Goal: Task Accomplishment & Management: Use online tool/utility

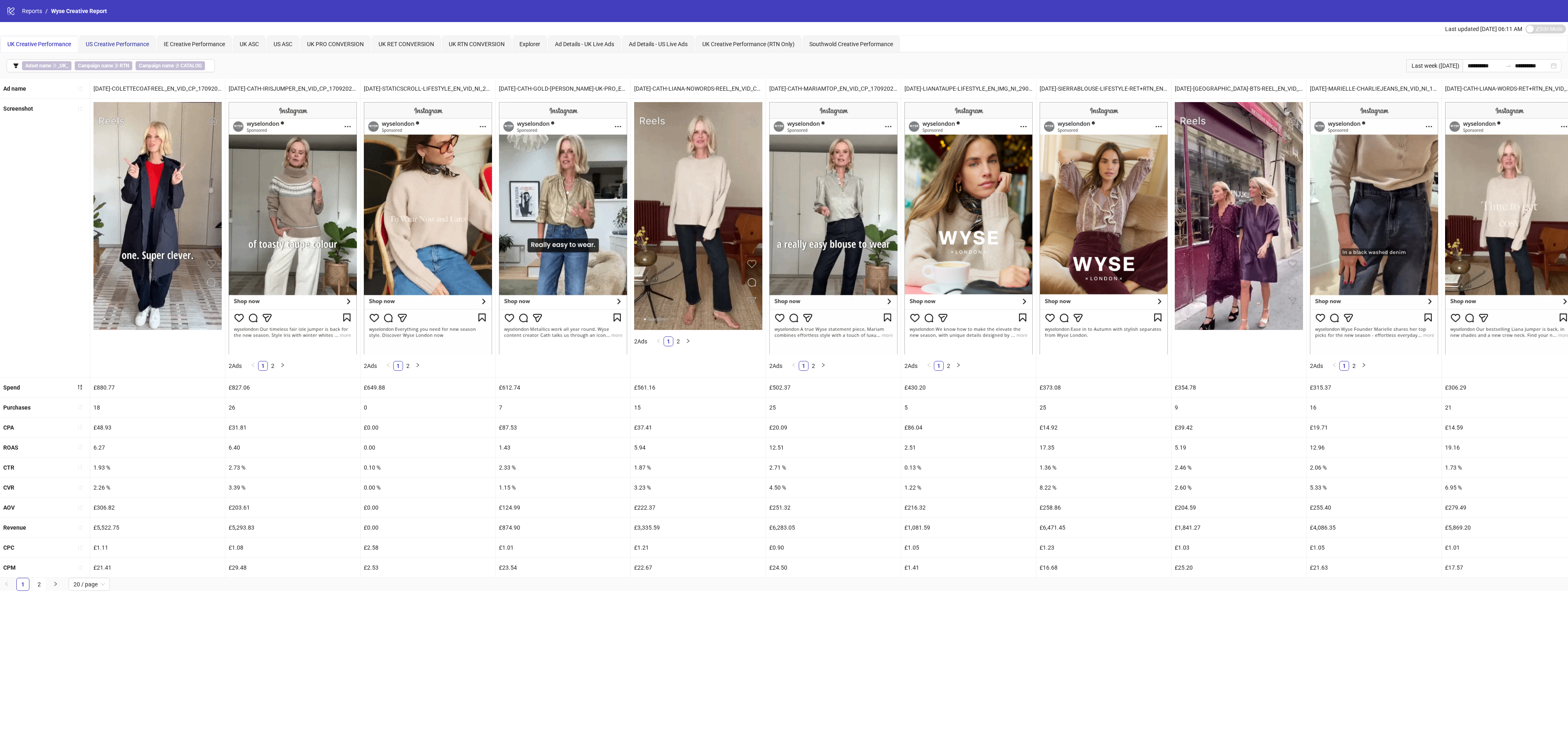
click at [113, 44] on span "US Creative Performance" at bounding box center [117, 44] width 63 height 7
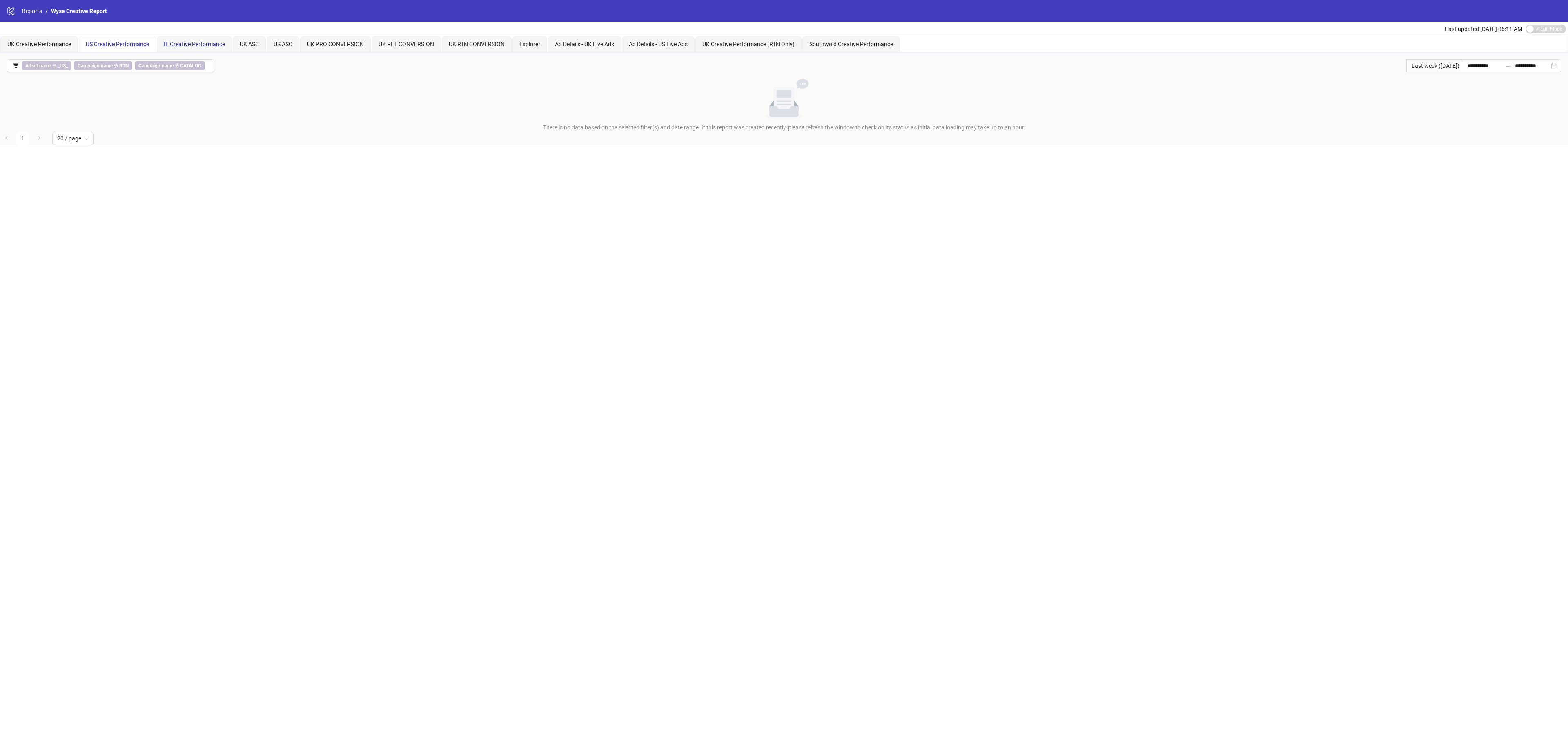
click at [202, 42] on span "IE Creative Performance" at bounding box center [194, 44] width 61 height 7
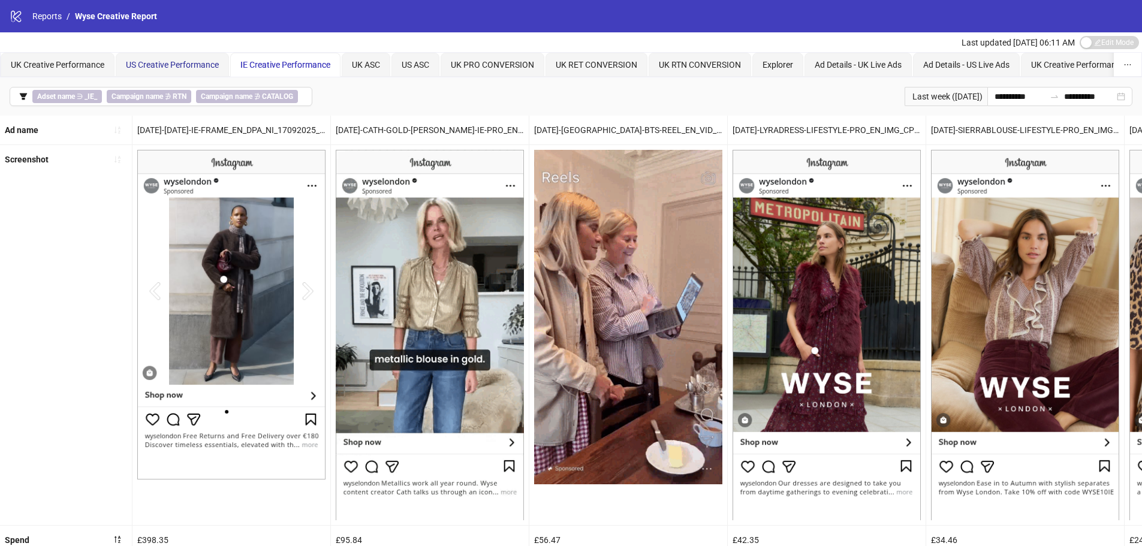
click at [139, 67] on span "US Creative Performance" at bounding box center [172, 65] width 93 height 10
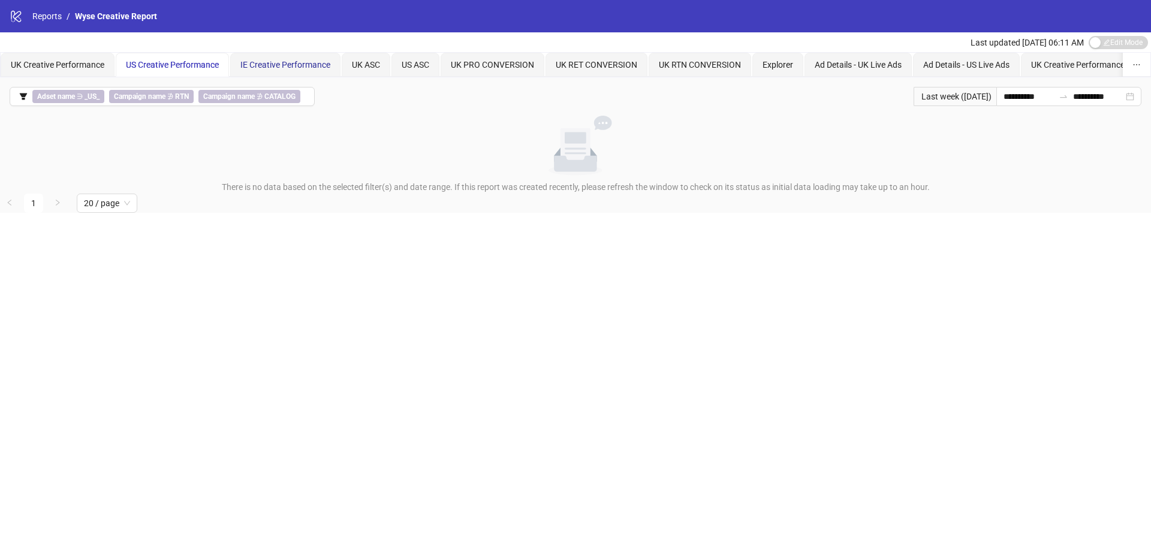
click at [295, 71] on div "IE Creative Performance" at bounding box center [285, 64] width 90 height 13
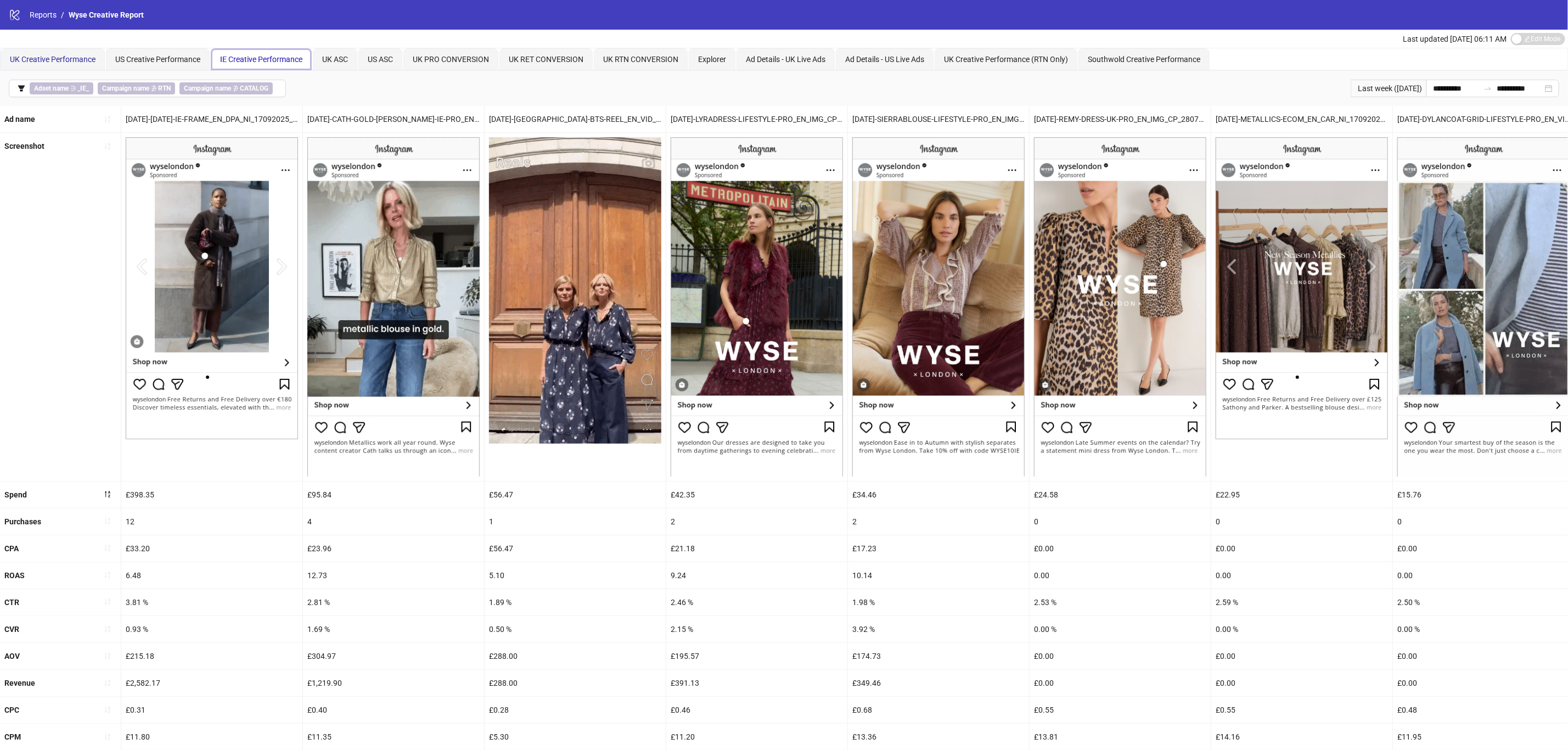
click at [24, 61] on span "UK Creative Performance" at bounding box center [53, 60] width 86 height 9
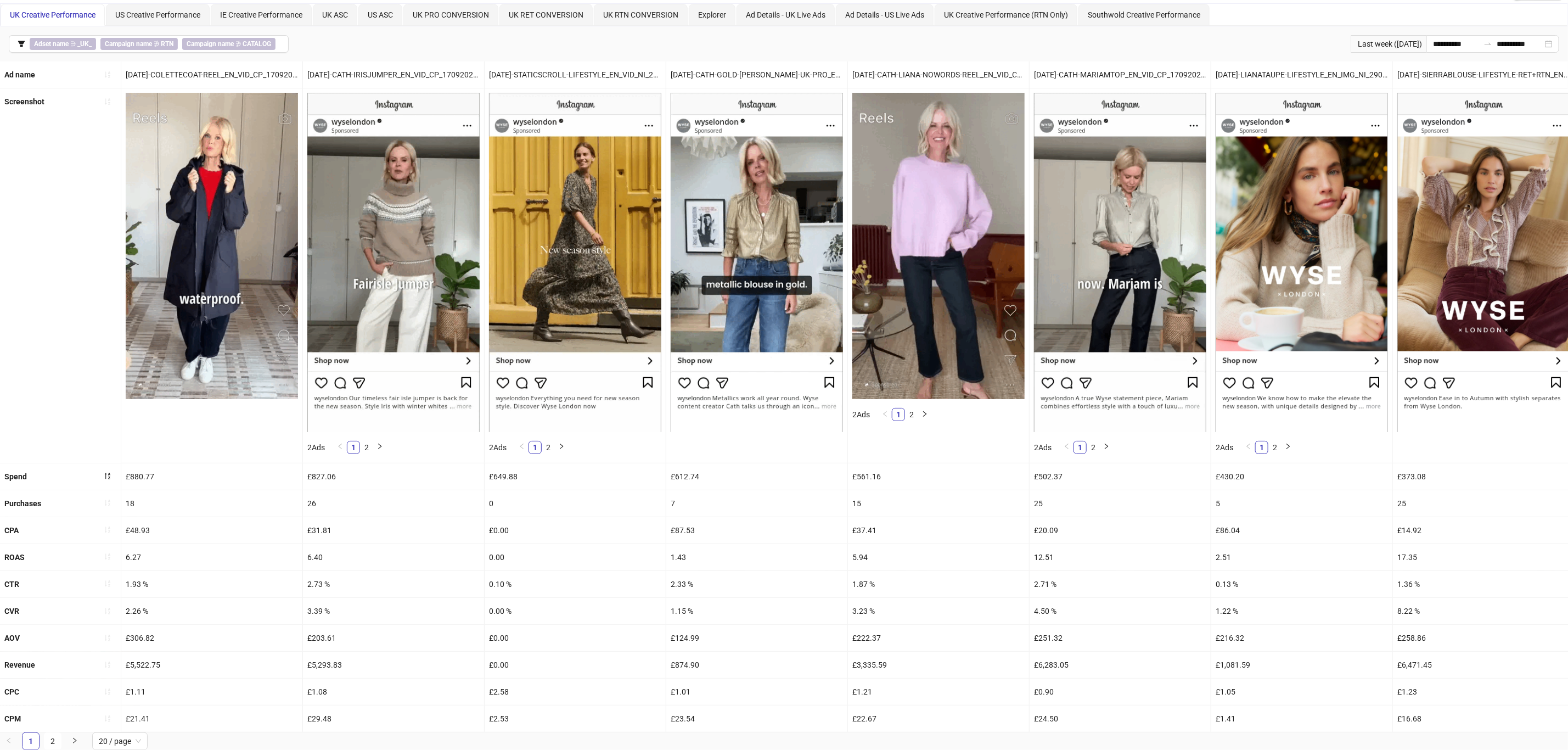
drag, startPoint x: 506, startPoint y: 734, endPoint x: 596, endPoint y: 734, distance: 90.0
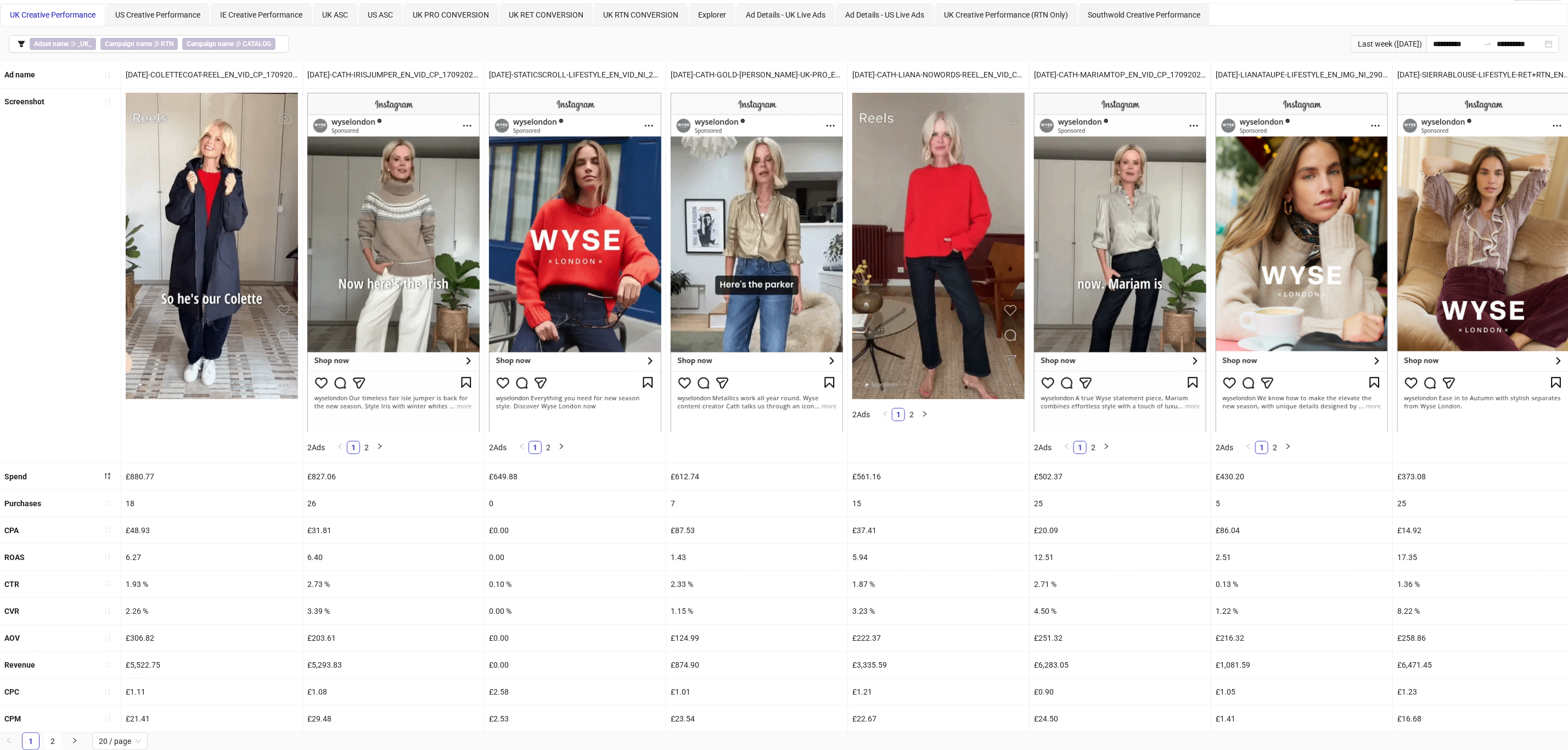
click at [596, 734] on ul "1 2 20 / page" at bounding box center [784, 741] width 1568 height 17
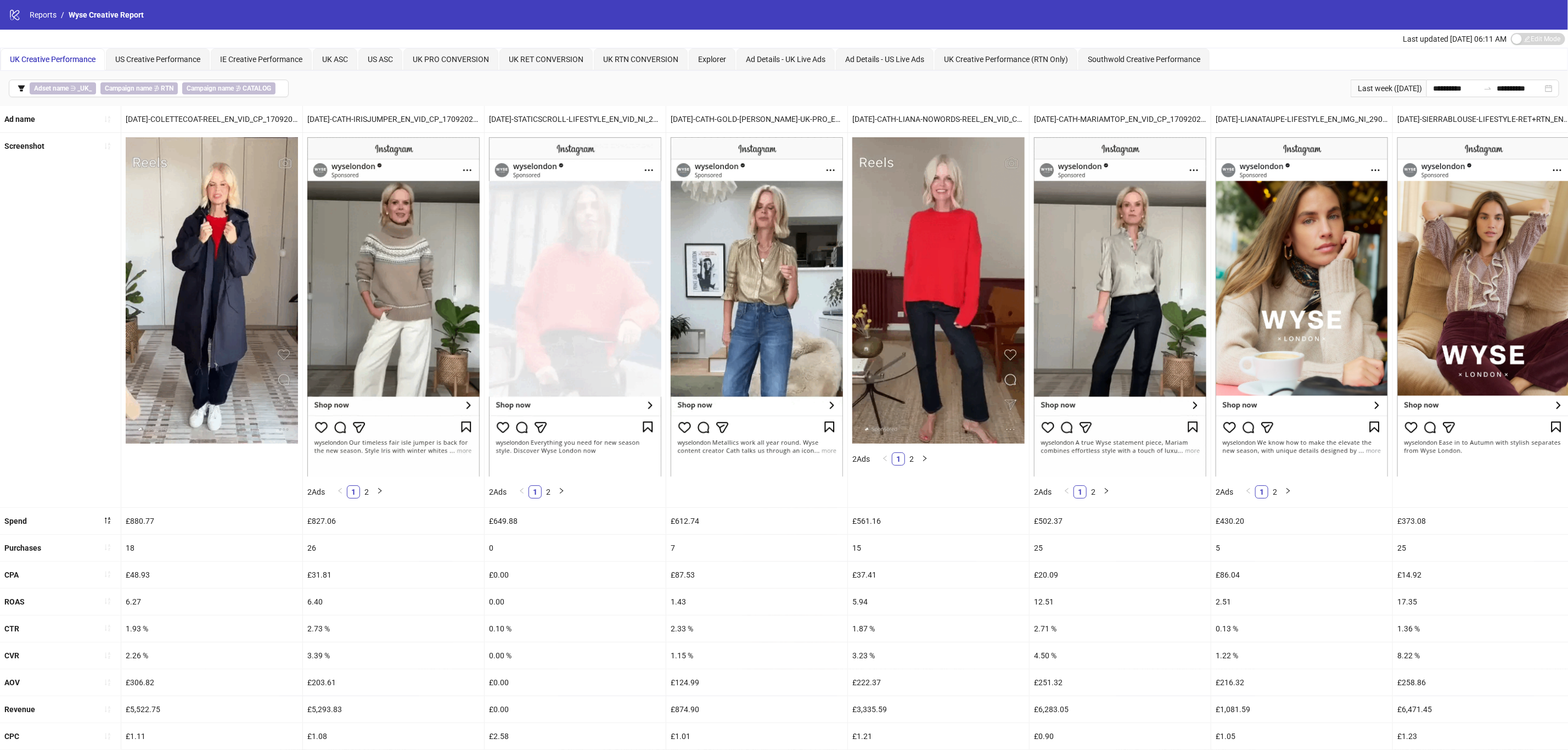
scroll to position [66, 0]
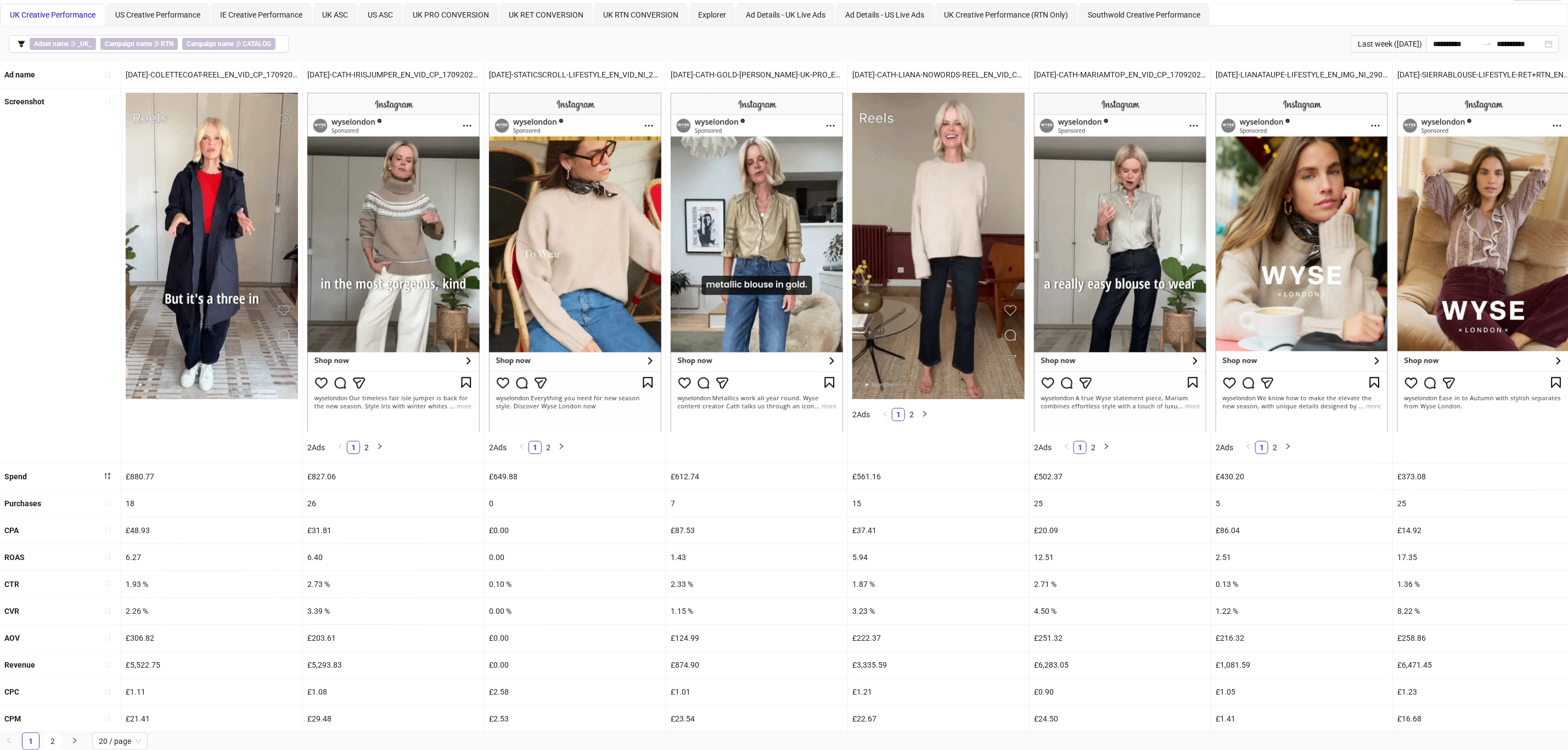
click at [138, 747] on span "20 / page" at bounding box center [120, 742] width 42 height 16
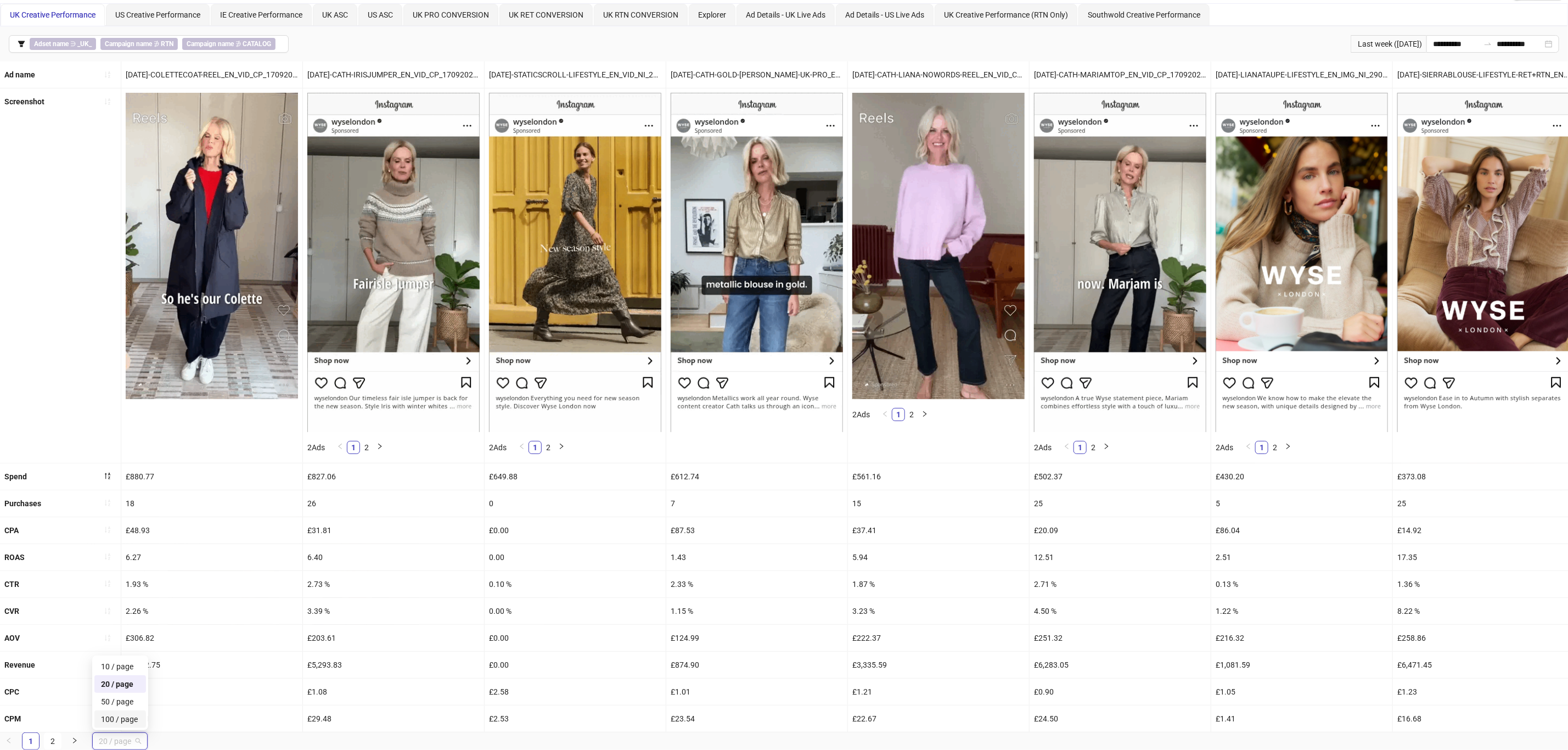
click at [134, 718] on div "100 / page" at bounding box center [120, 719] width 38 height 12
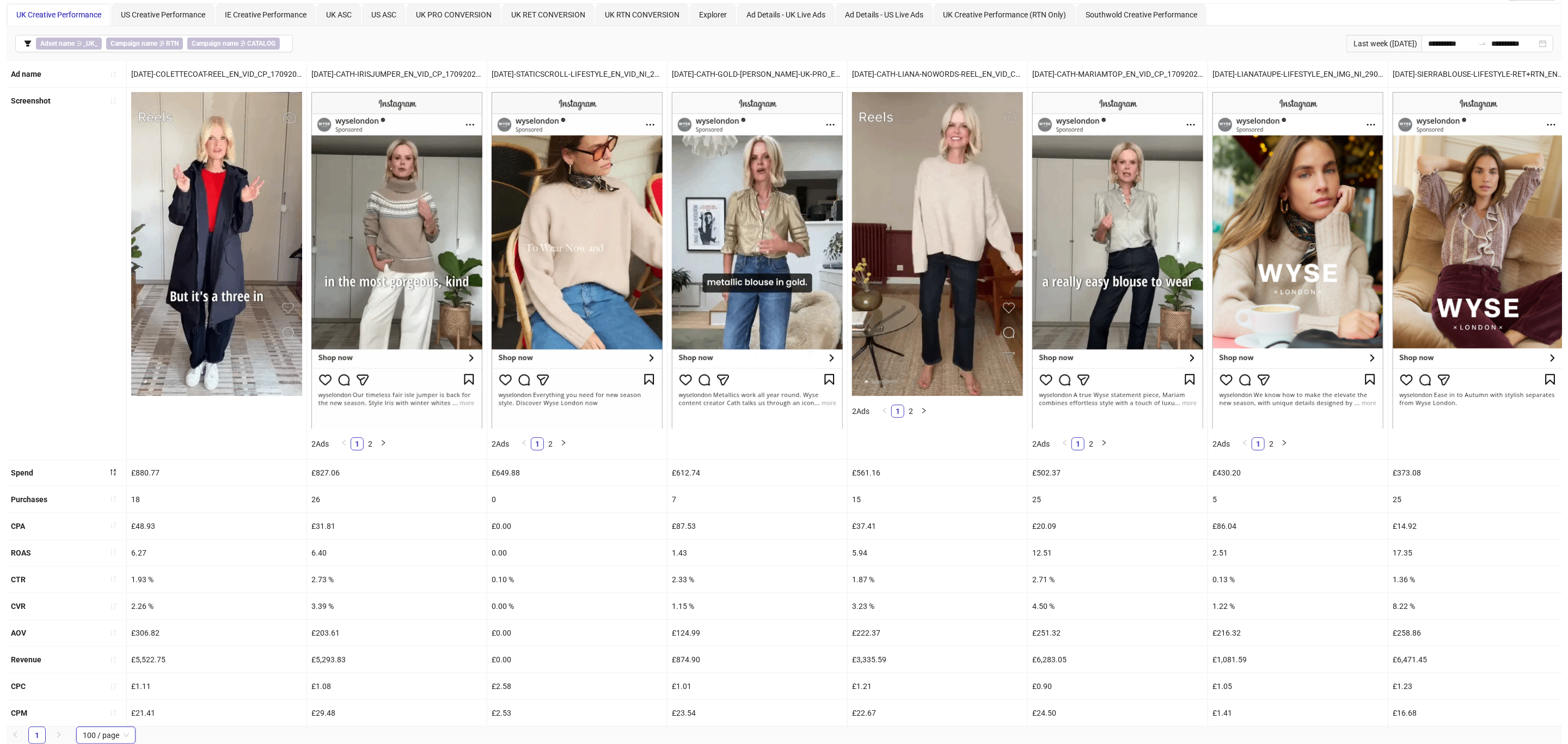
scroll to position [0, 0]
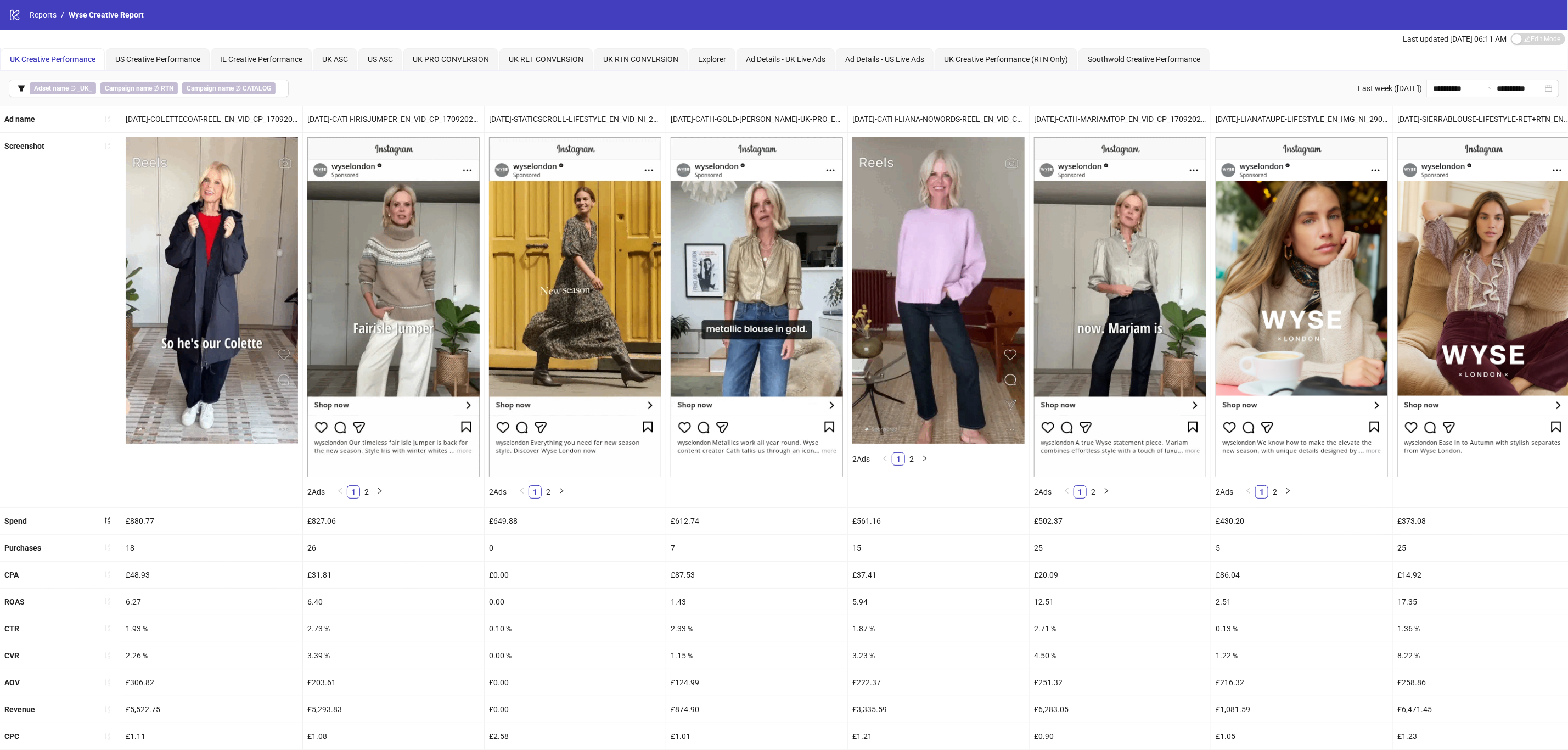
click at [26, 88] on button "Adset name ∋ _UK_ Campaign name ∌ RTN Campaign name ∌ CATALOG" at bounding box center [149, 88] width 280 height 17
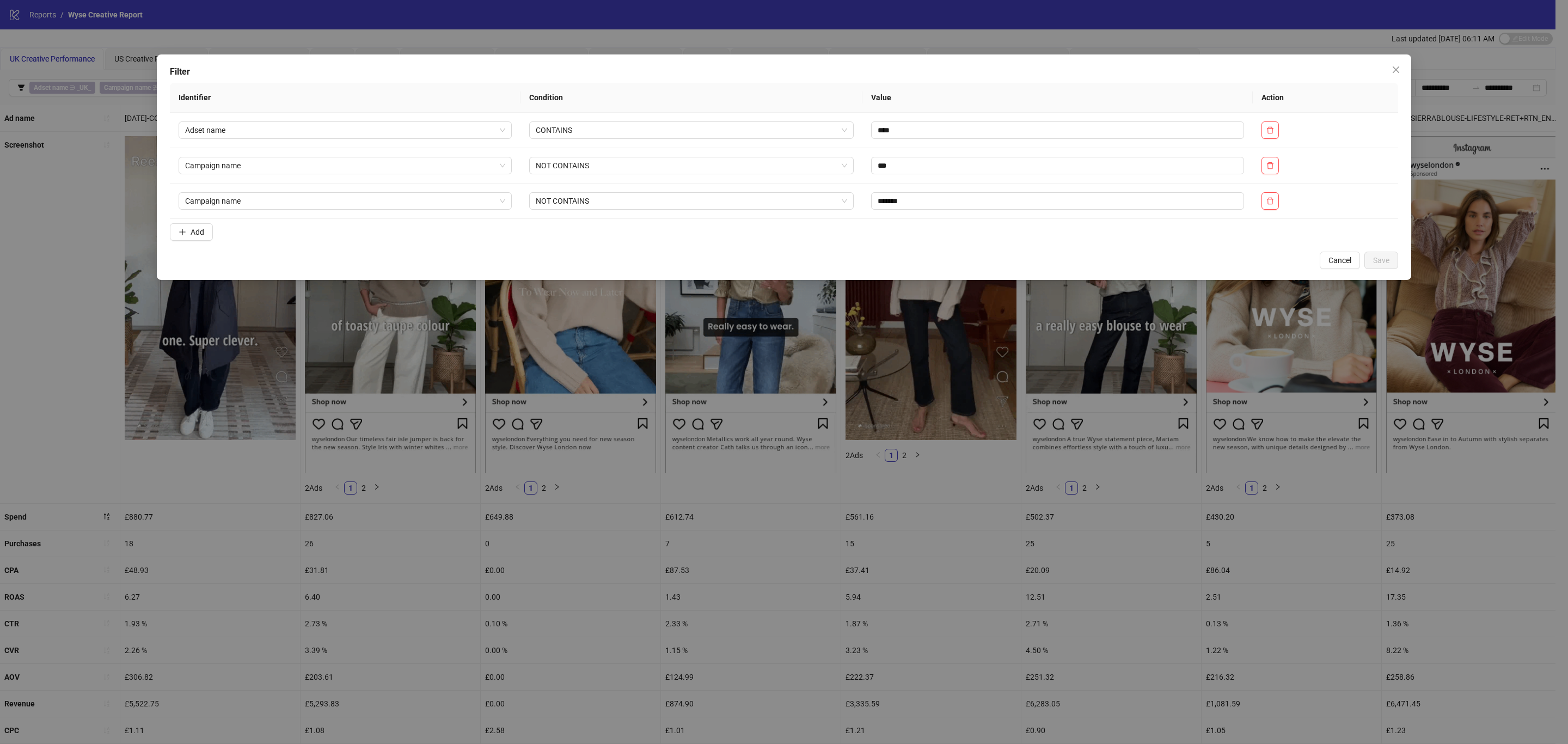
click at [190, 241] on button "Add" at bounding box center [191, 232] width 43 height 17
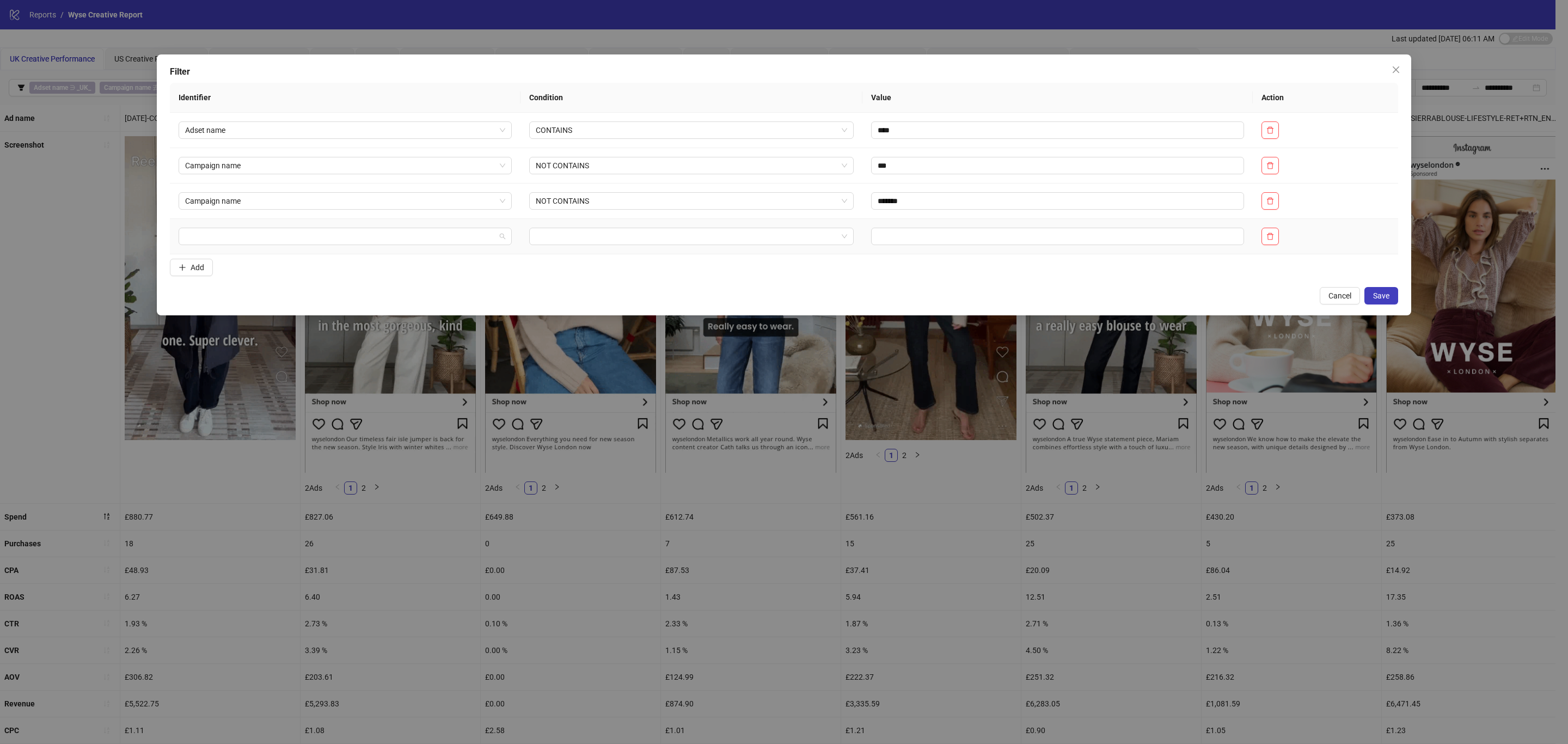
click at [237, 234] on input "search" at bounding box center [340, 236] width 311 height 16
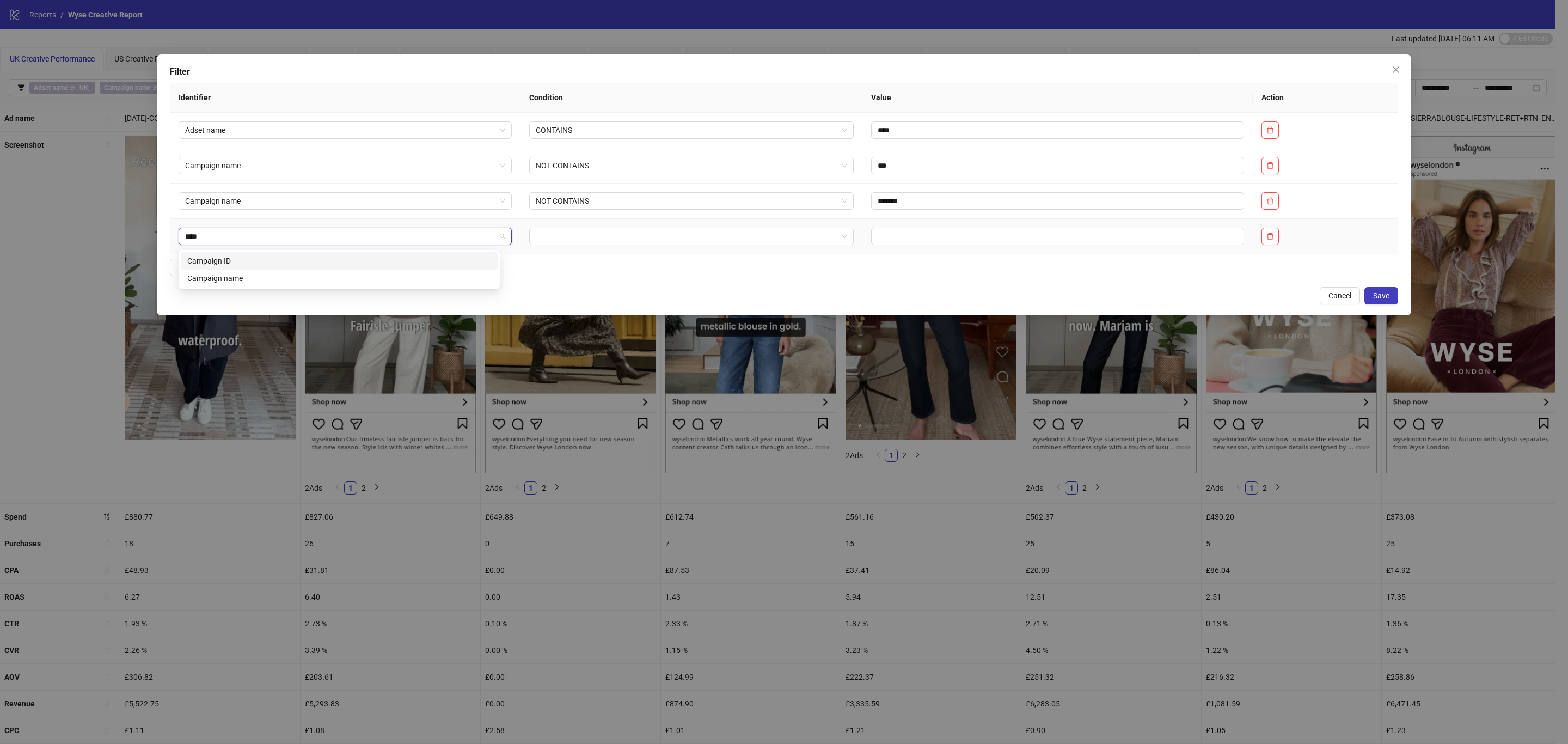
type input "*****"
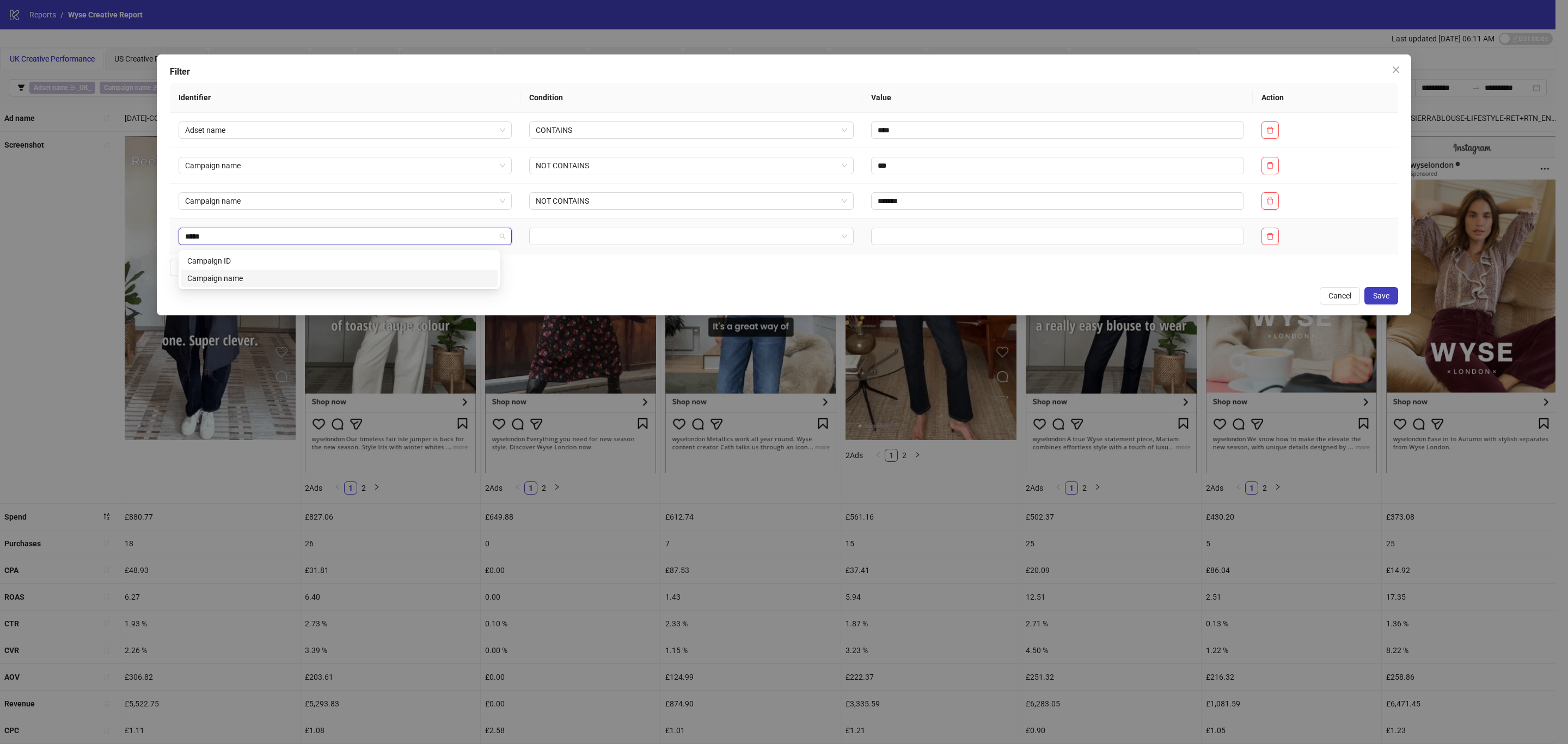
click at [242, 280] on div "Campaign name" at bounding box center [339, 278] width 304 height 12
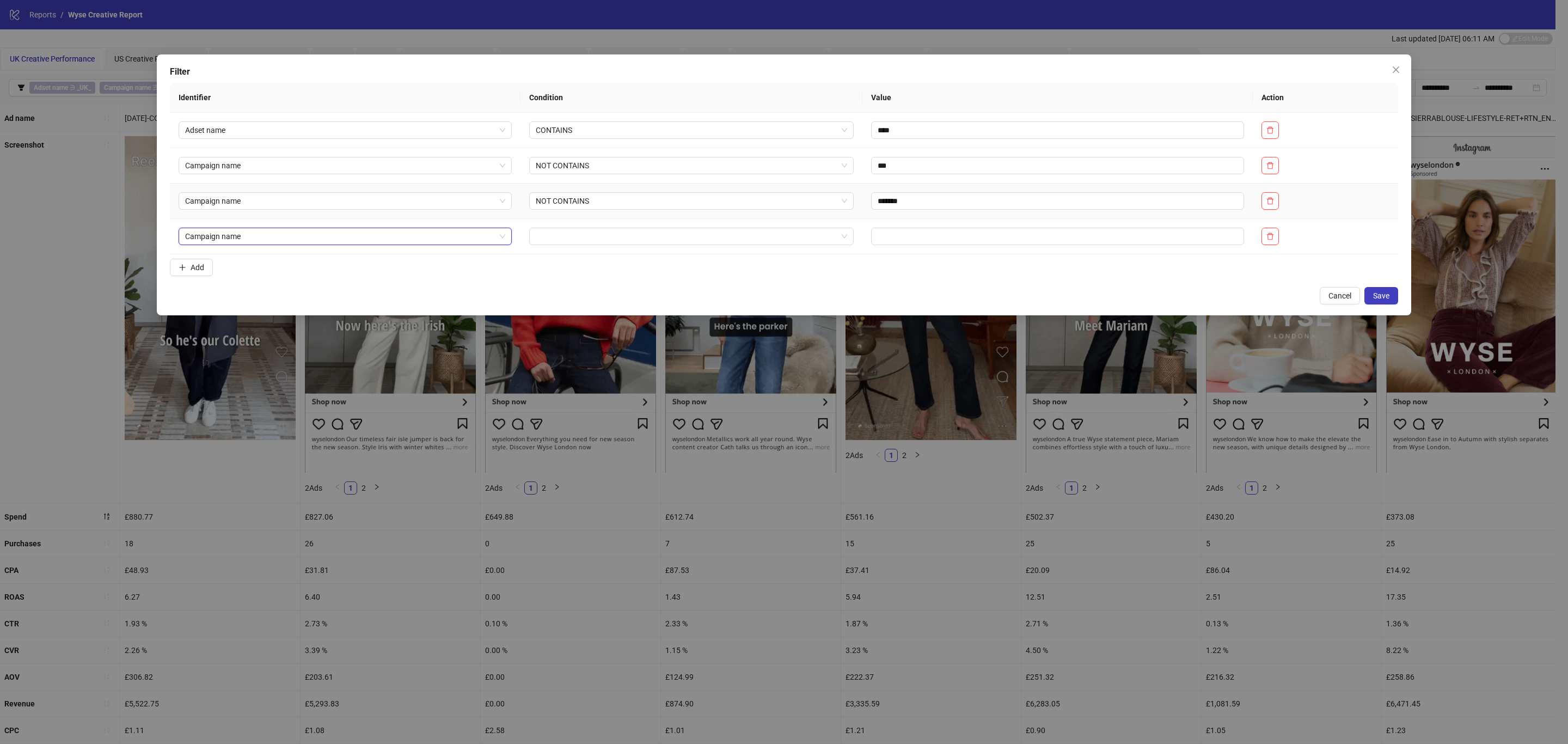
click at [673, 232] on input "search" at bounding box center [686, 236] width 302 height 16
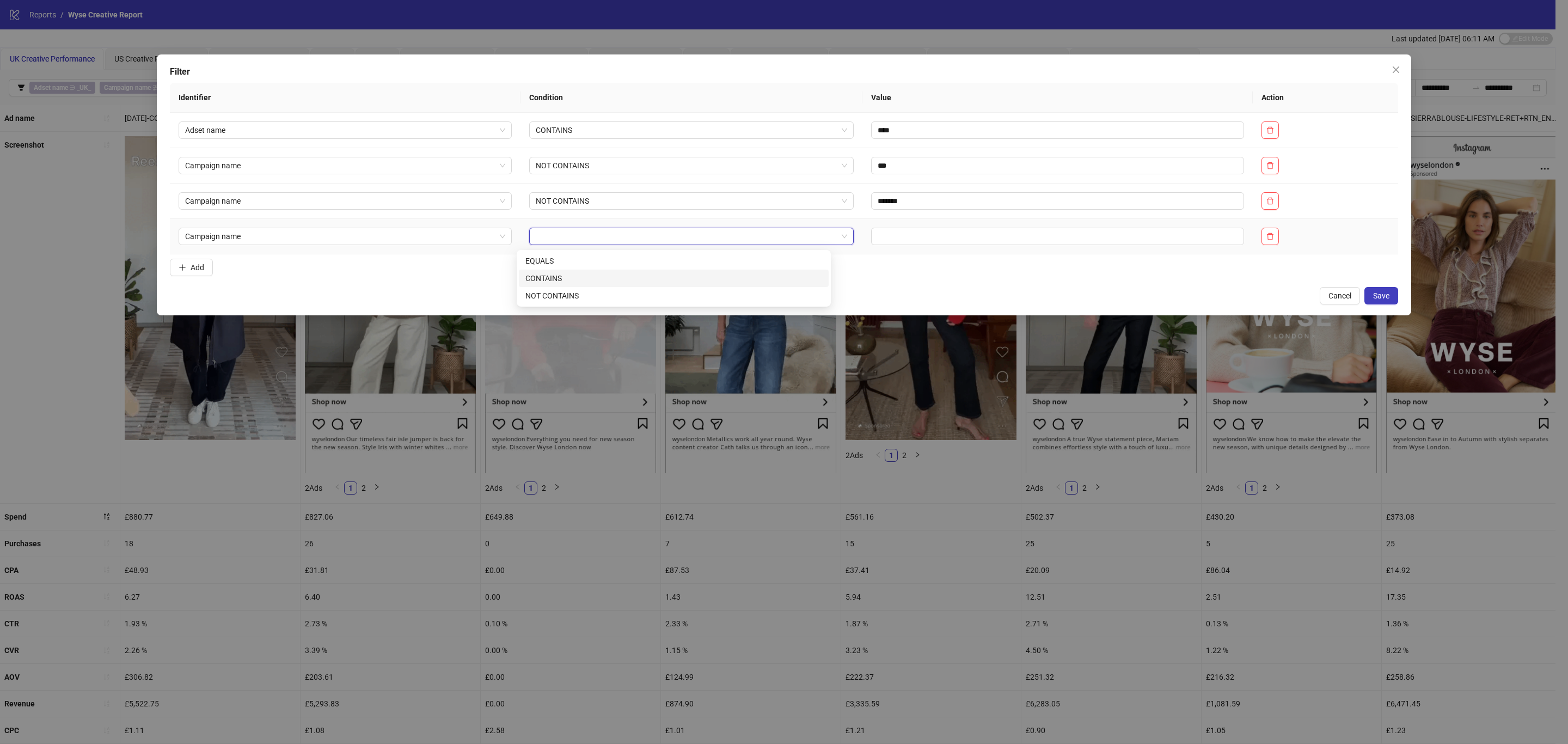
click at [572, 283] on div "CONTAINS" at bounding box center [674, 278] width 297 height 12
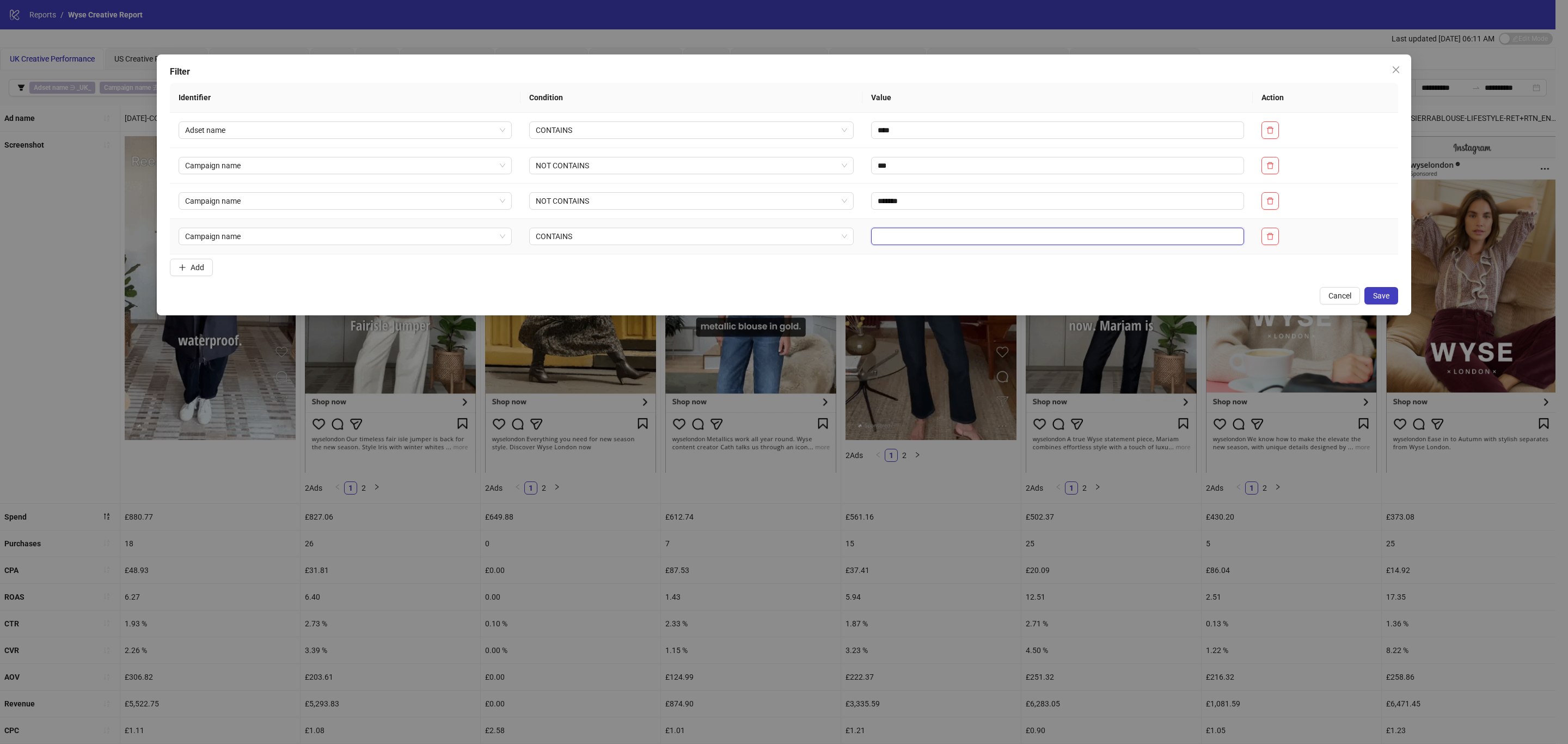
click at [877, 237] on input "text" at bounding box center [1057, 236] width 373 height 17
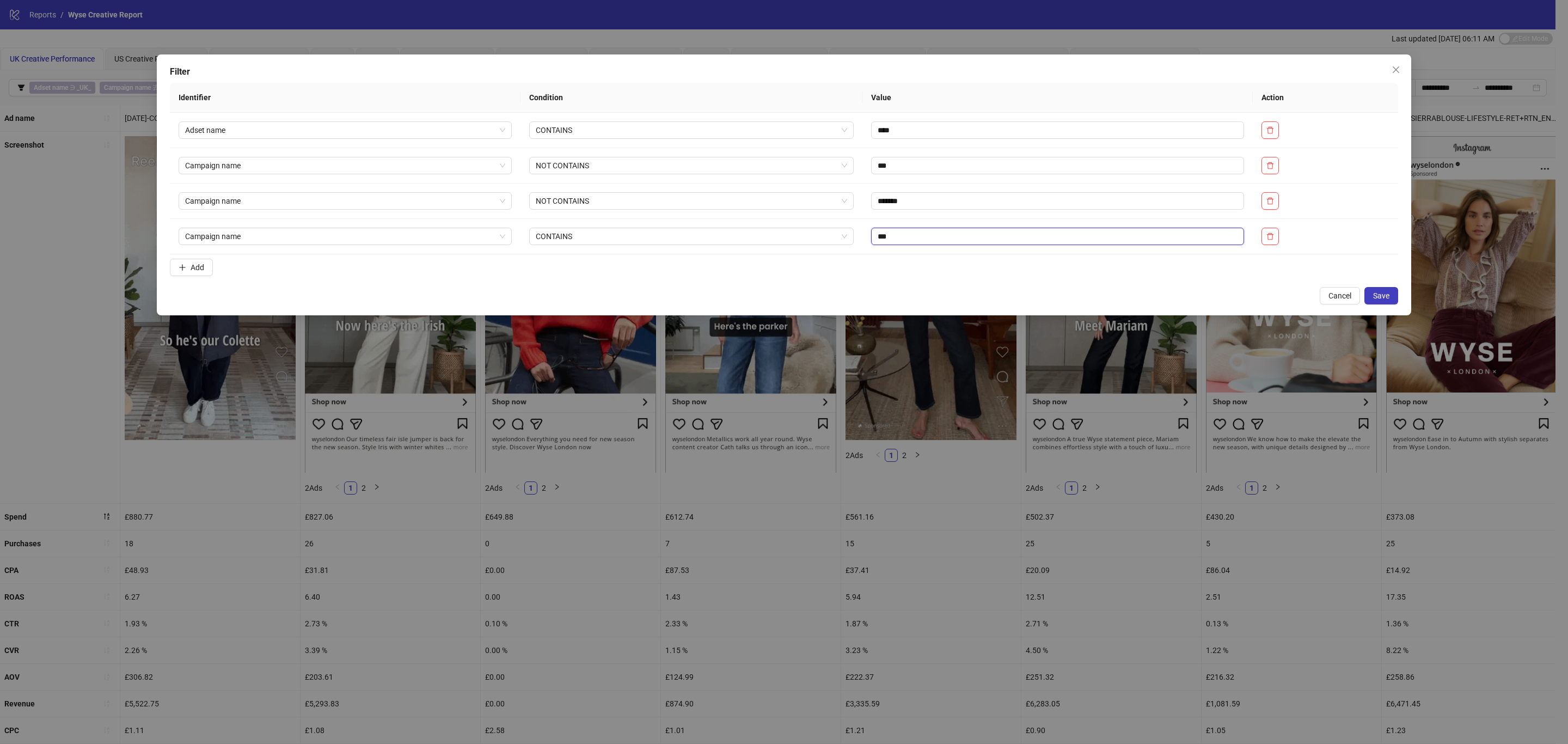
type input "***"
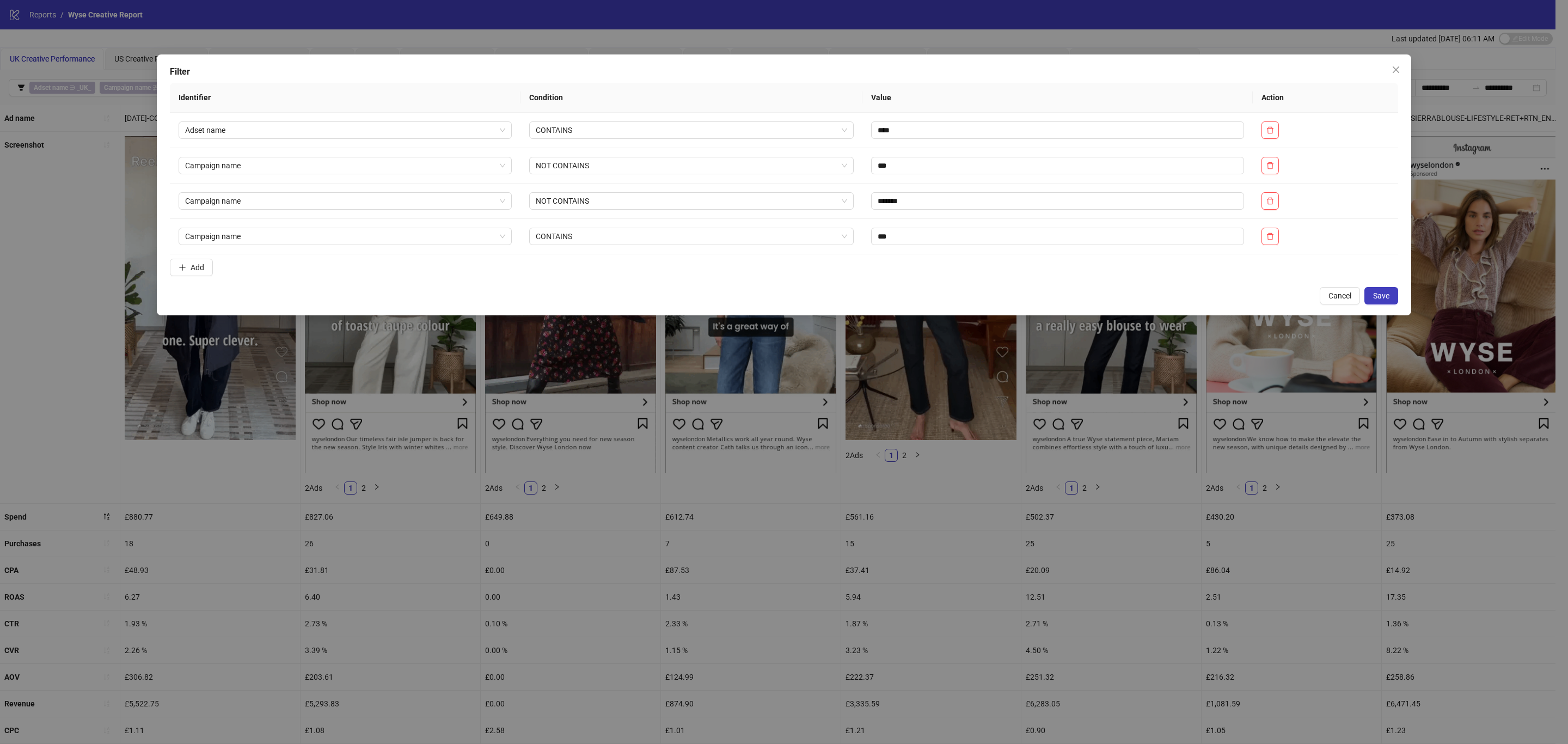
click at [1368, 299] on button "Save" at bounding box center [1381, 295] width 34 height 17
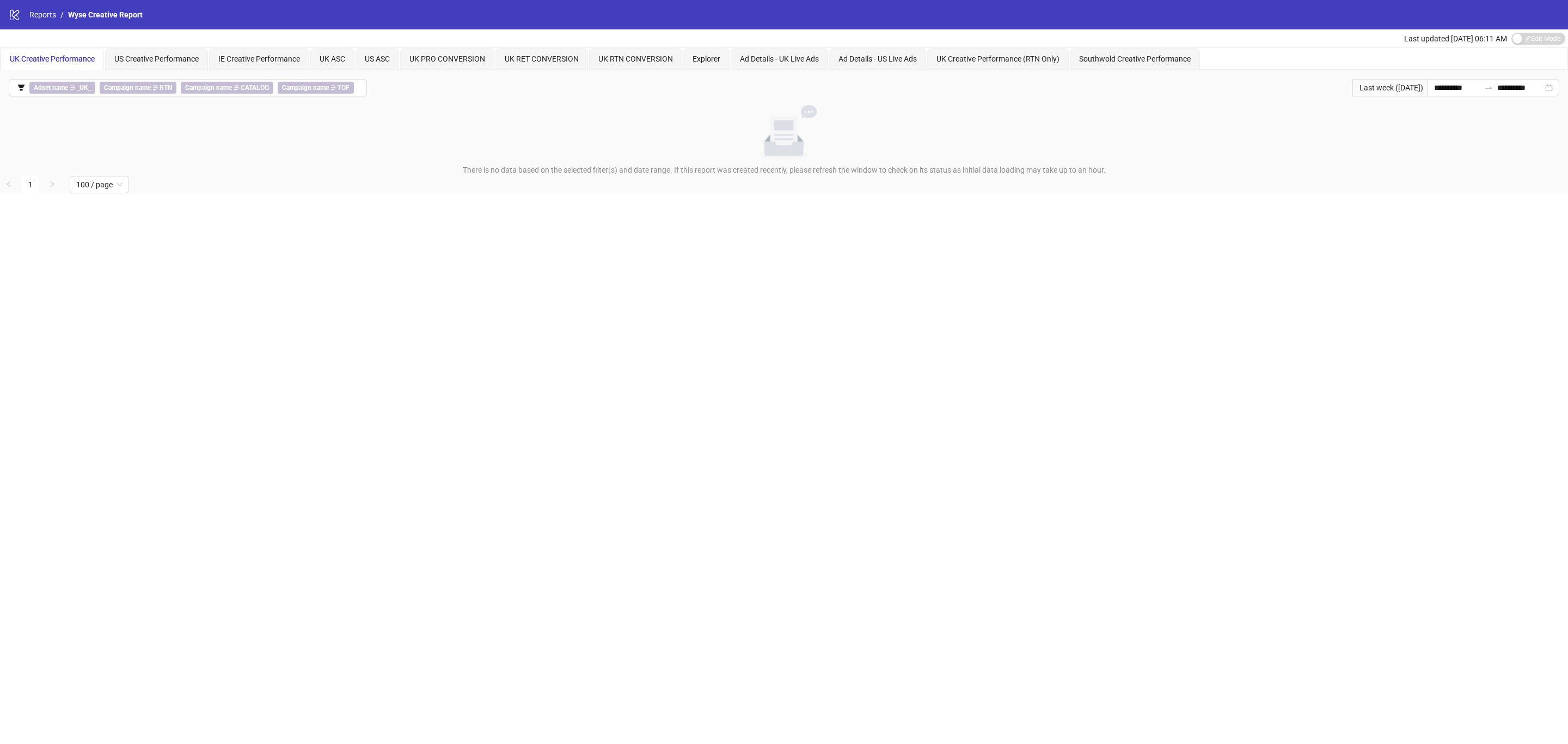
click at [21, 85] on icon "filter" at bounding box center [21, 87] width 6 height 6
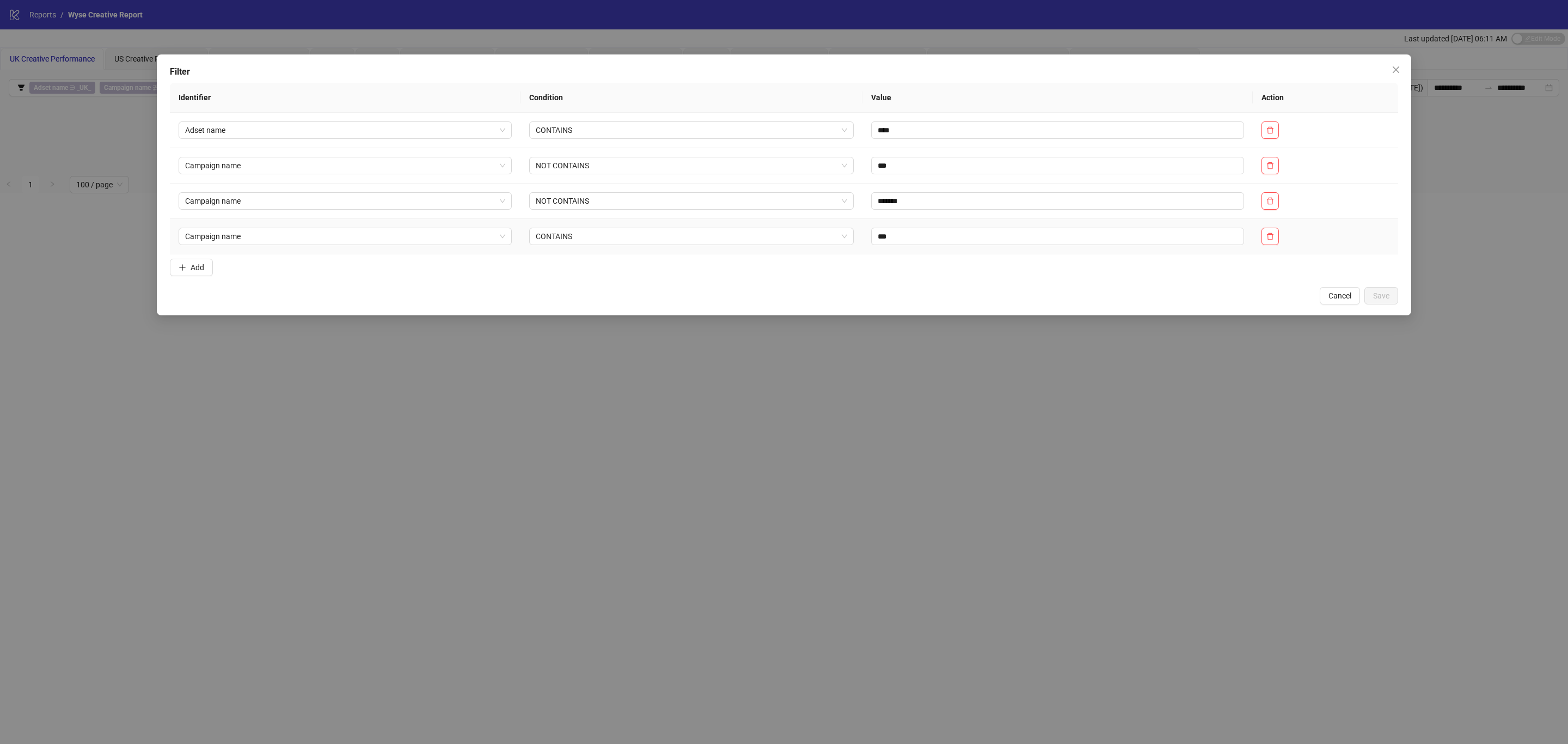
click at [410, 245] on div "Campaign name" at bounding box center [345, 236] width 333 height 17
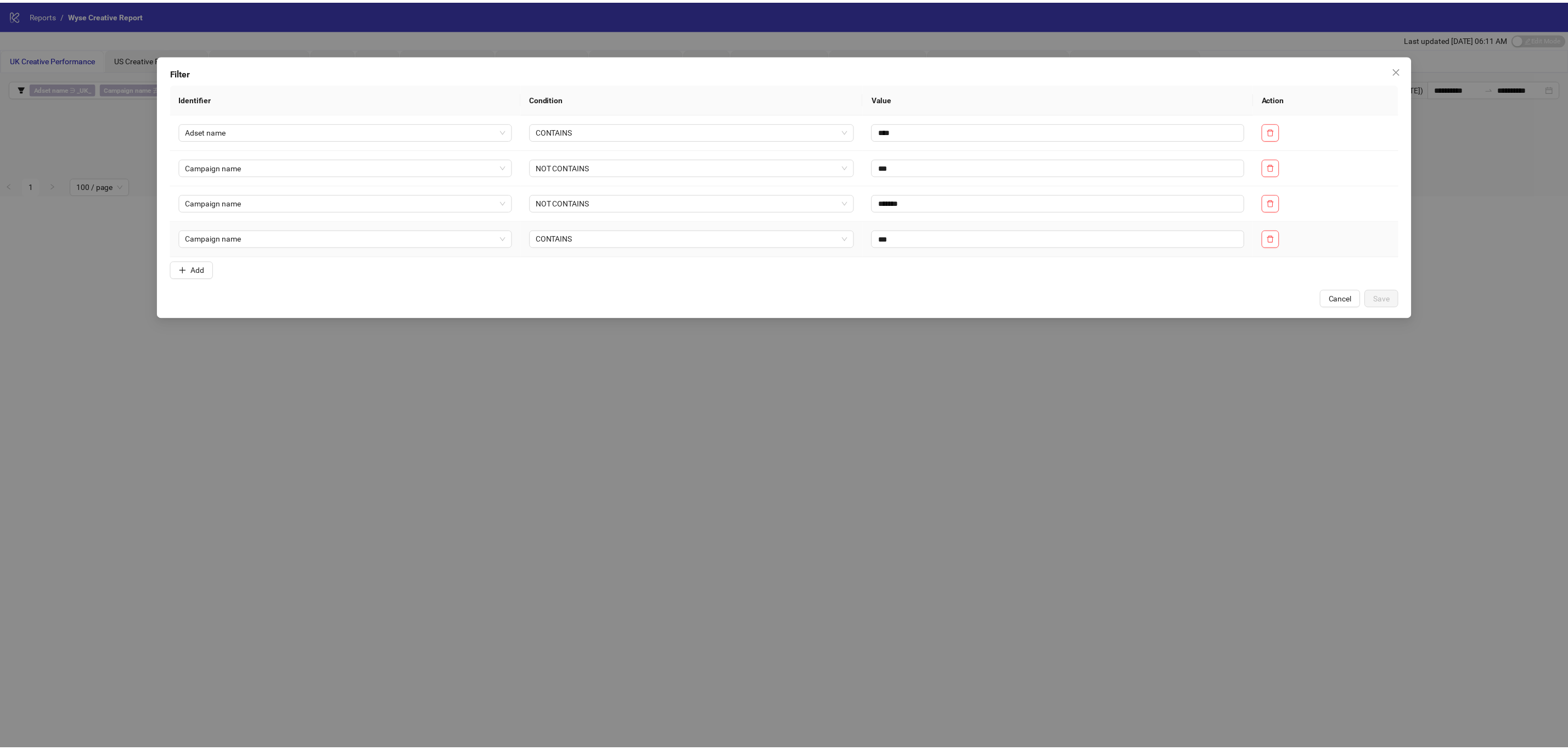
scroll to position [123, 0]
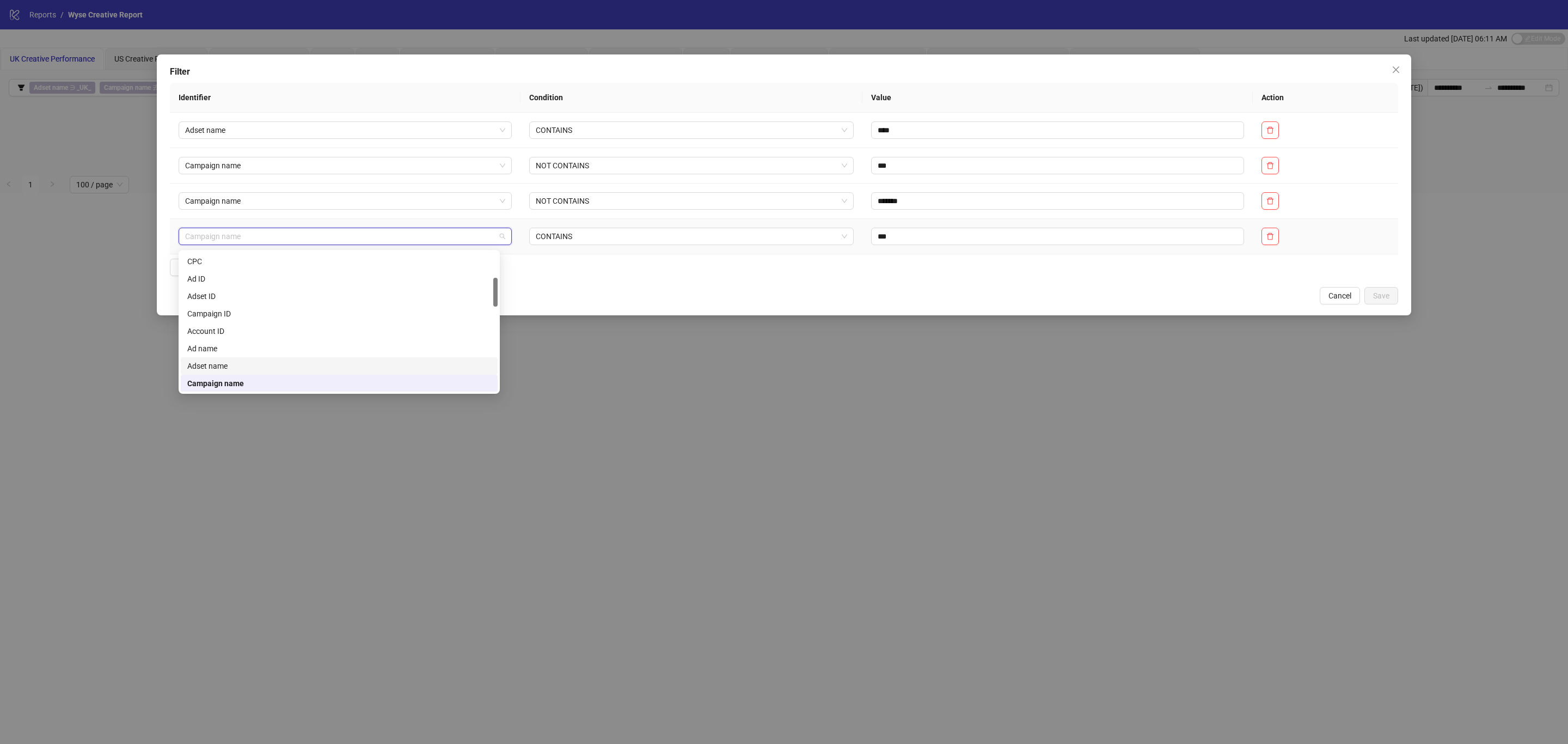
click at [243, 362] on div "Adset name" at bounding box center [339, 365] width 304 height 12
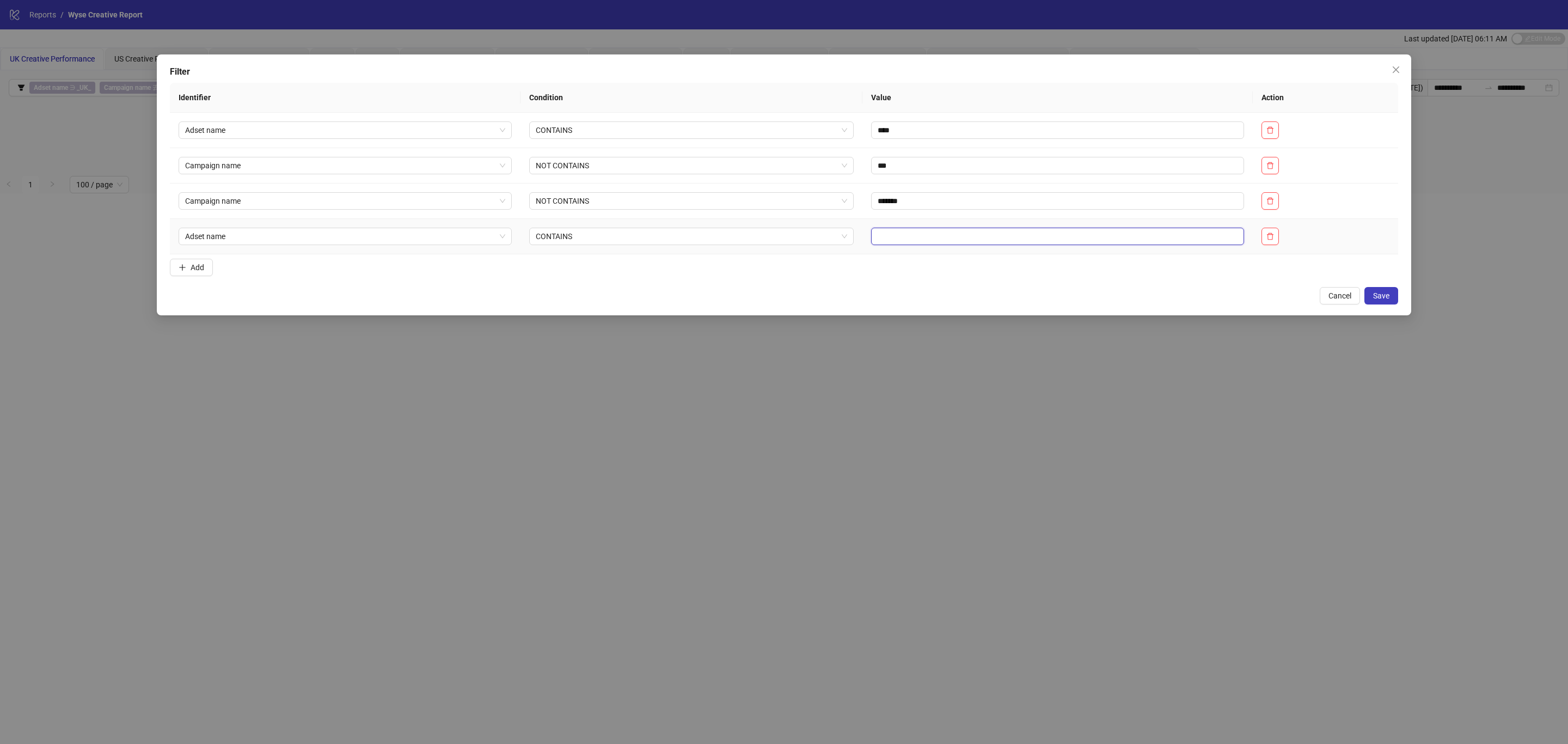
click at [941, 239] on input "text" at bounding box center [1057, 236] width 373 height 17
type input "*********"
click at [1368, 290] on button "Save" at bounding box center [1381, 295] width 34 height 17
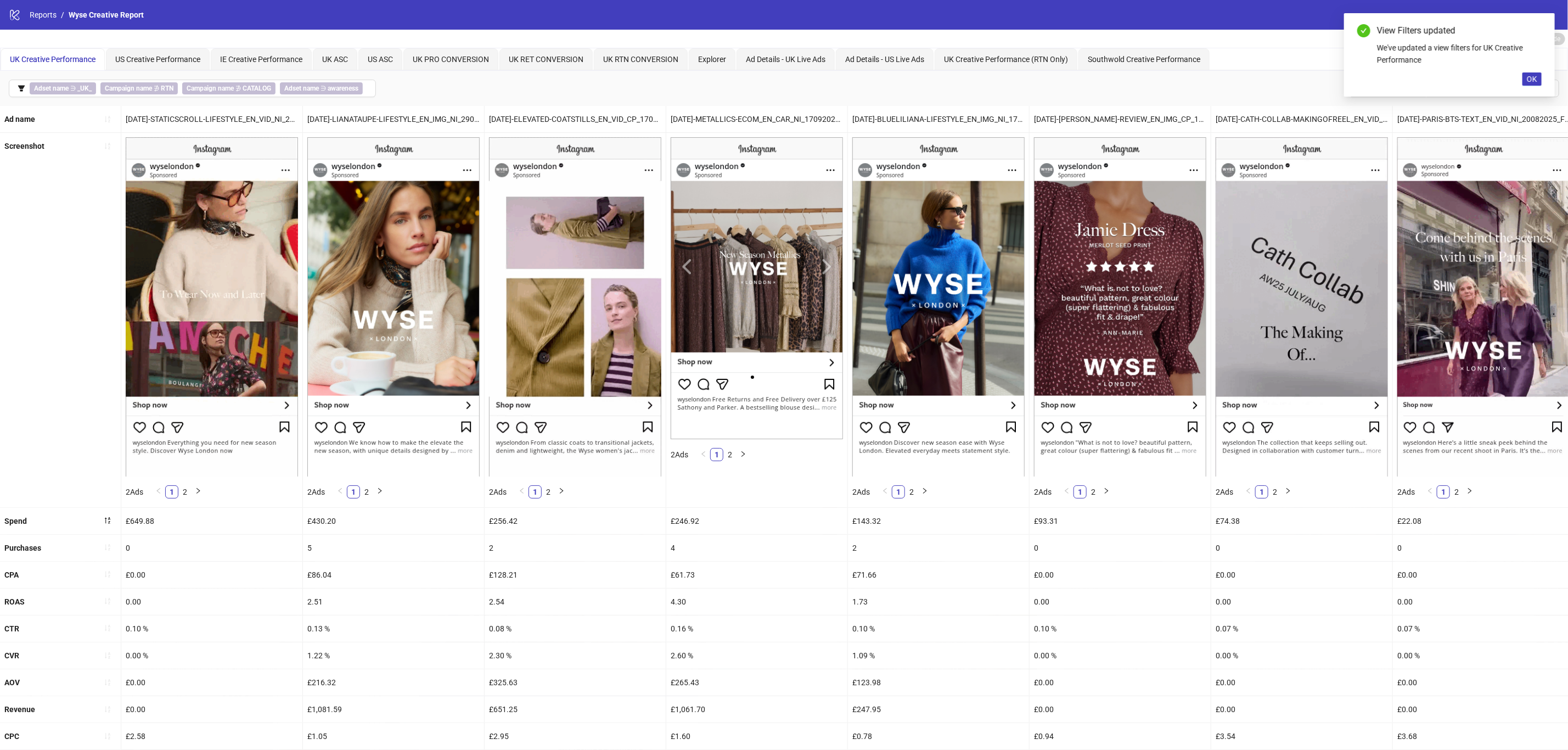
click at [109, 520] on icon "sort-descending" at bounding box center [108, 520] width 5 height 6
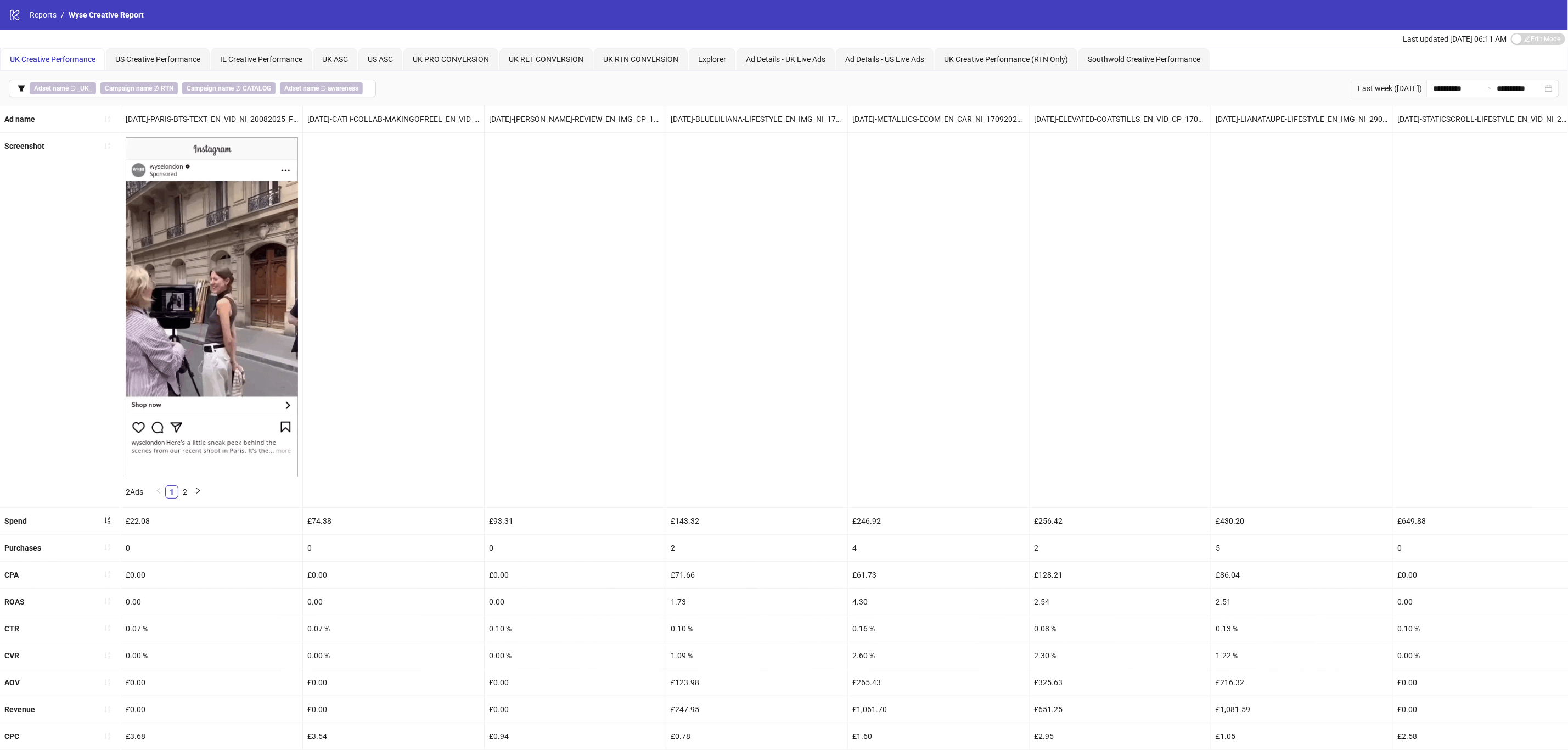
click at [107, 632] on icon "sort-ascending" at bounding box center [107, 628] width 7 height 7
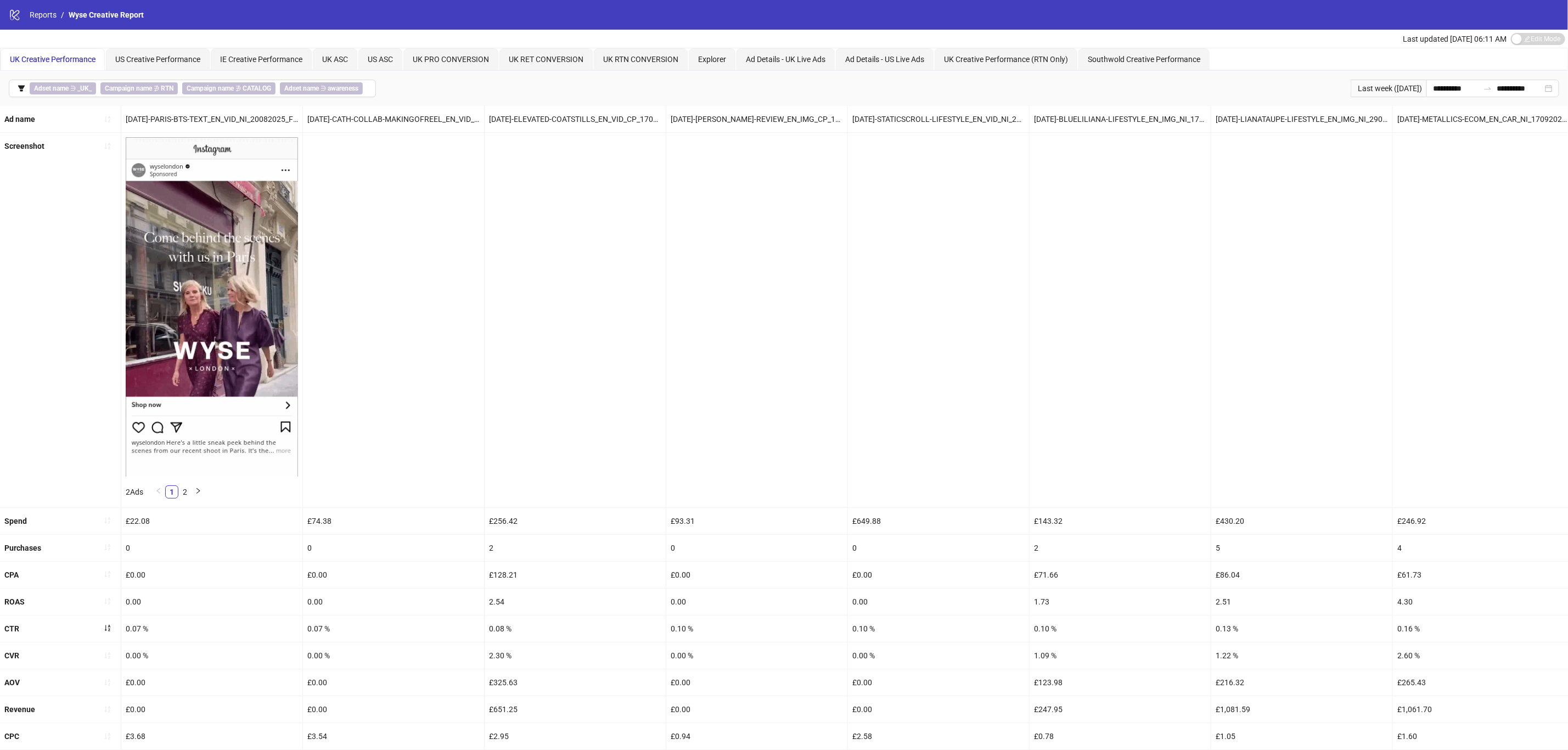
scroll to position [66, 0]
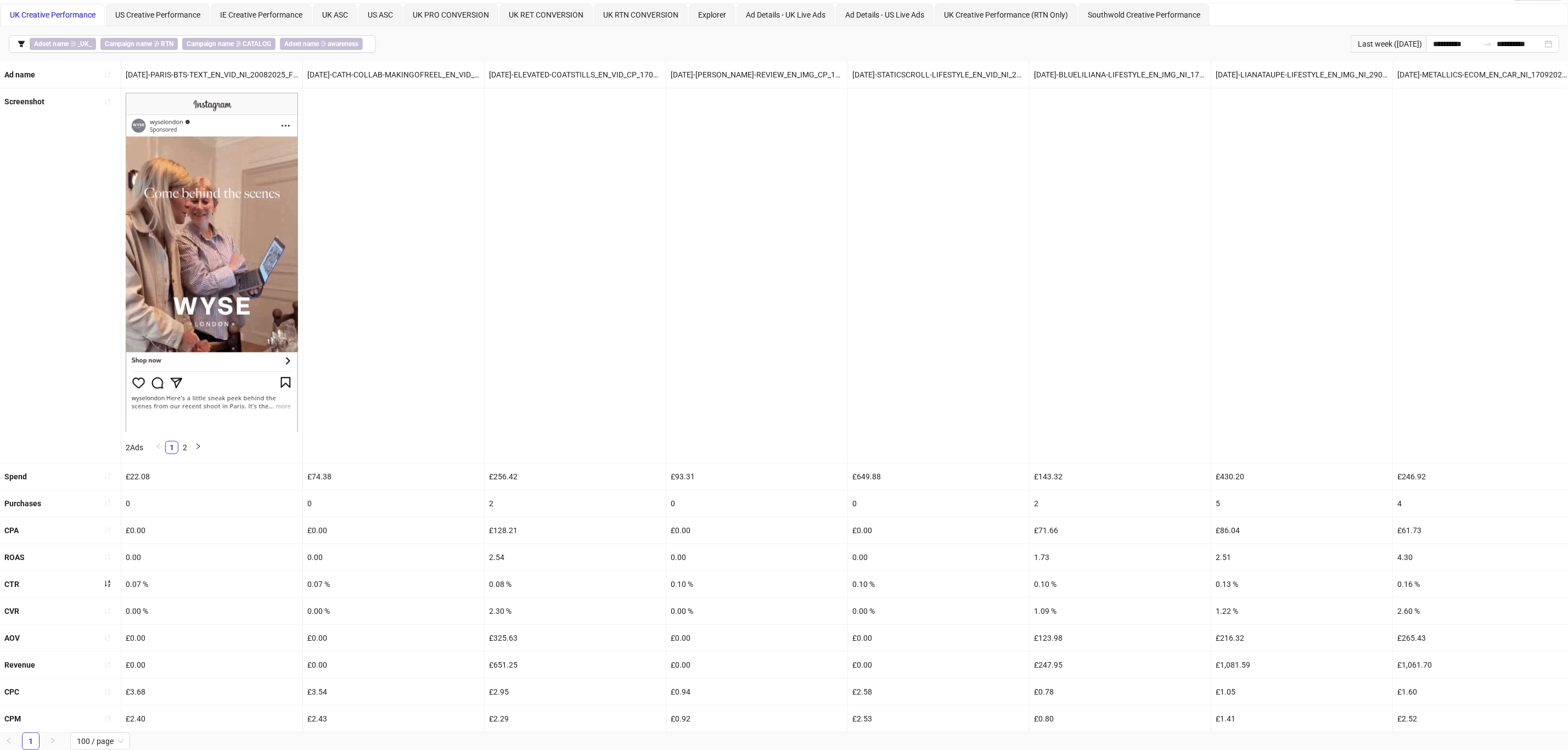
click at [109, 580] on span "button" at bounding box center [107, 584] width 7 height 9
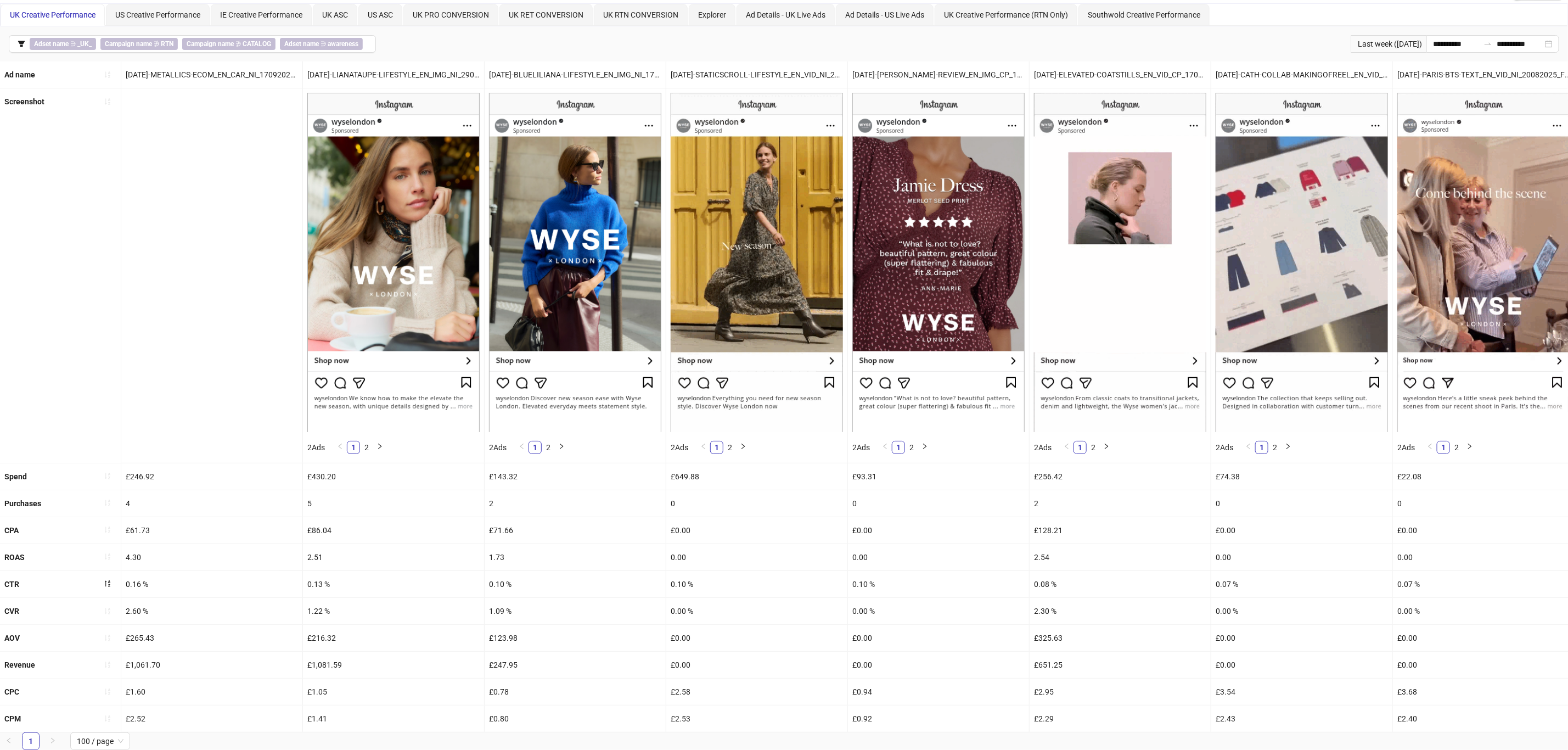
scroll to position [0, 8]
